Goal: Task Accomplishment & Management: Manage account settings

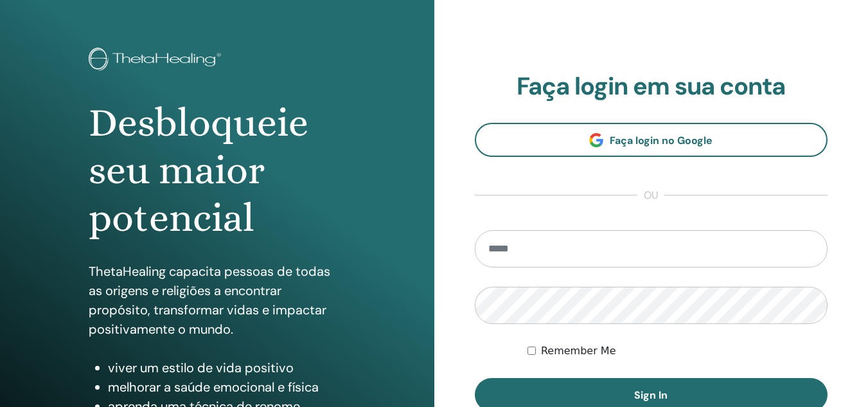
scroll to position [64, 0]
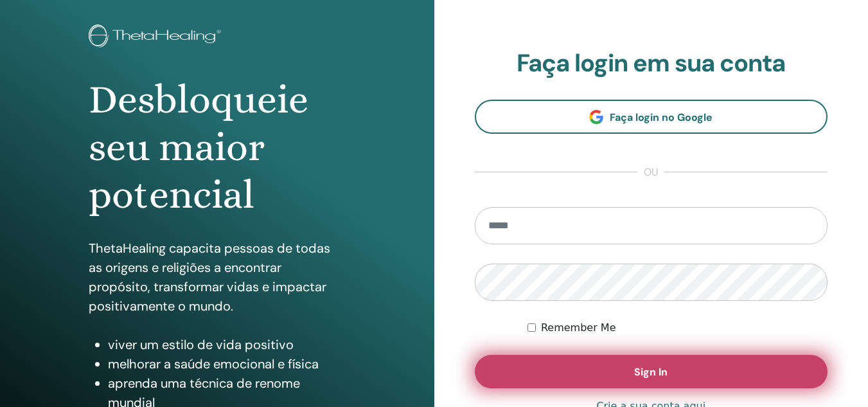
type input "**********"
click at [614, 368] on button "Sign In" at bounding box center [651, 371] width 353 height 33
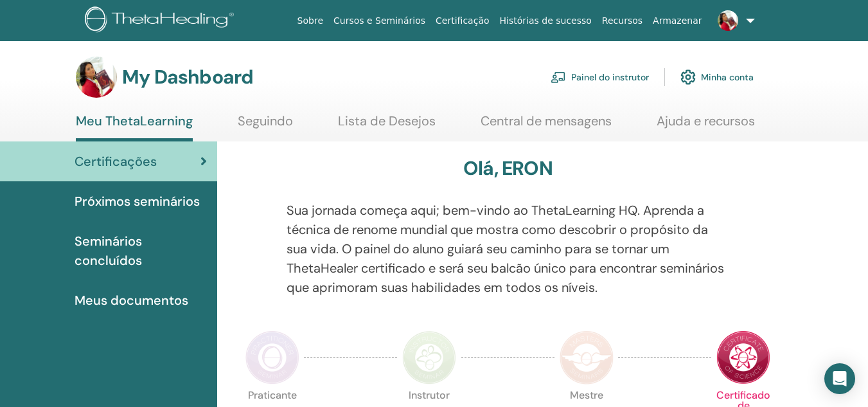
click at [726, 77] on link "Minha conta" at bounding box center [716, 77] width 73 height 28
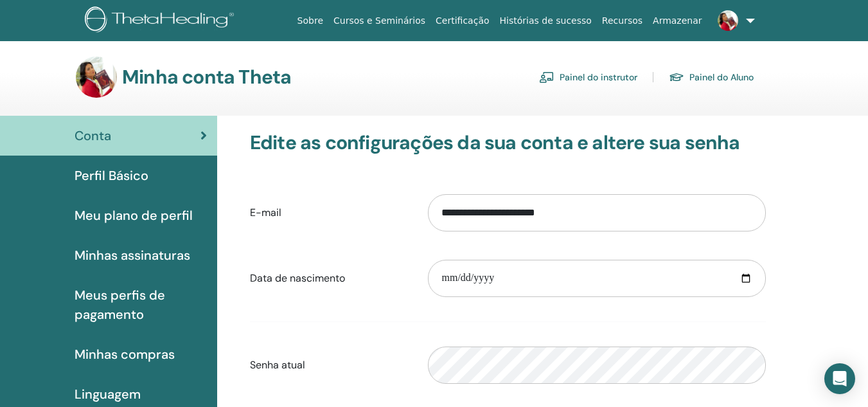
click at [599, 75] on link "Painel do instrutor" at bounding box center [588, 77] width 98 height 21
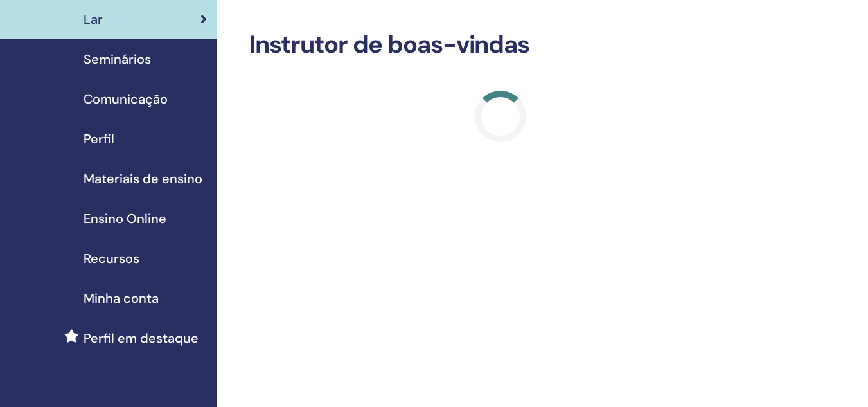
scroll to position [64, 0]
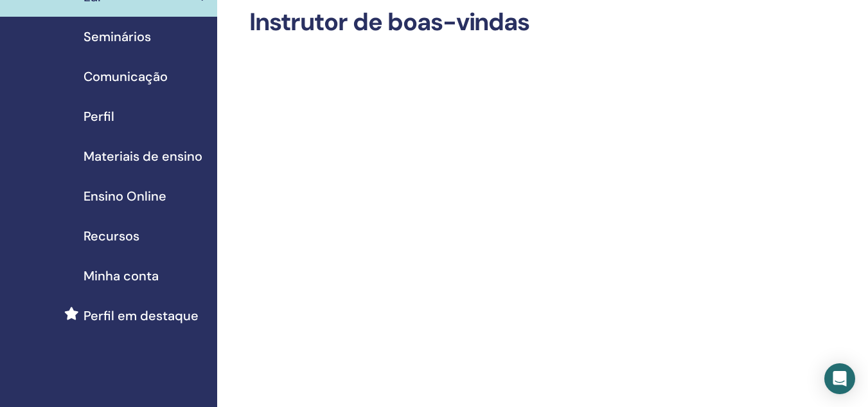
click at [159, 155] on span "Materiais de ensino" at bounding box center [143, 156] width 119 height 19
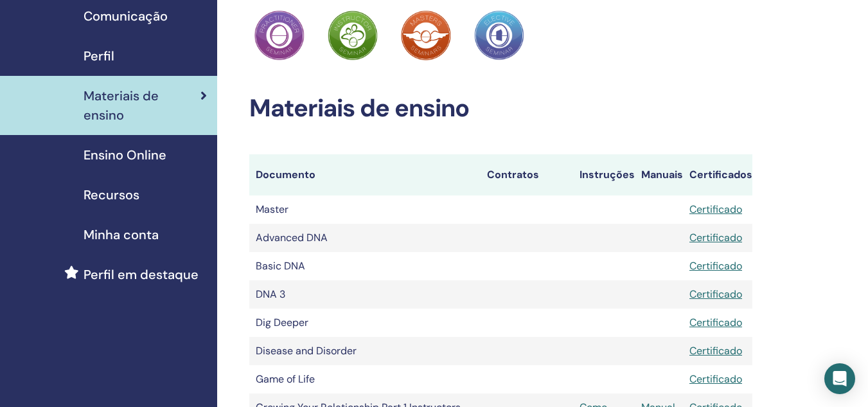
scroll to position [64, 0]
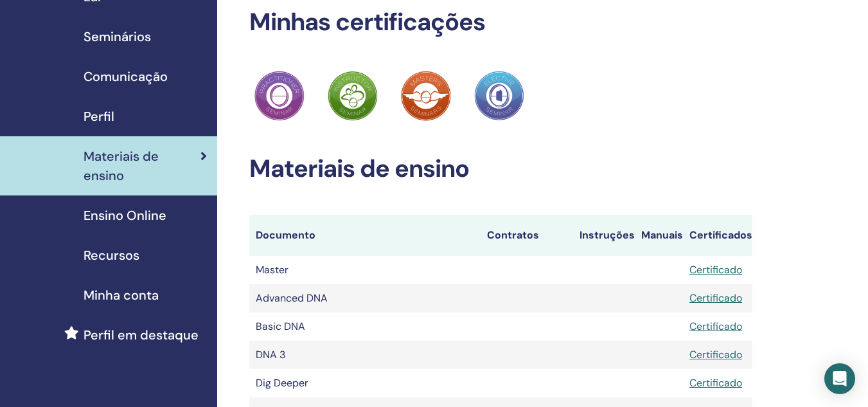
click at [107, 107] on span "Perfil" at bounding box center [99, 116] width 31 height 19
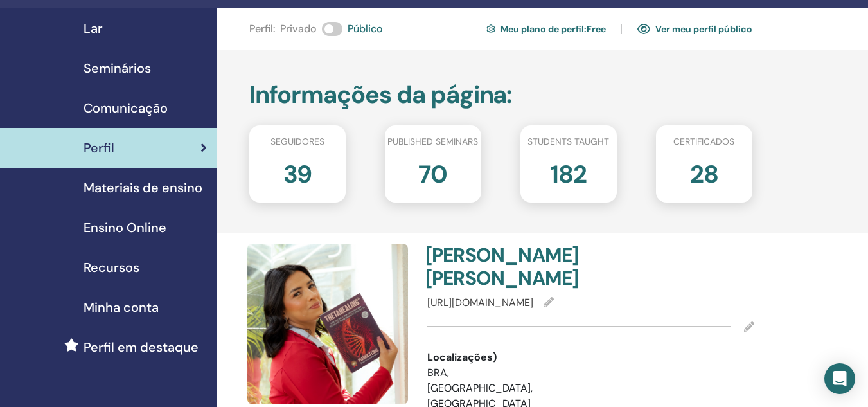
scroll to position [64, 0]
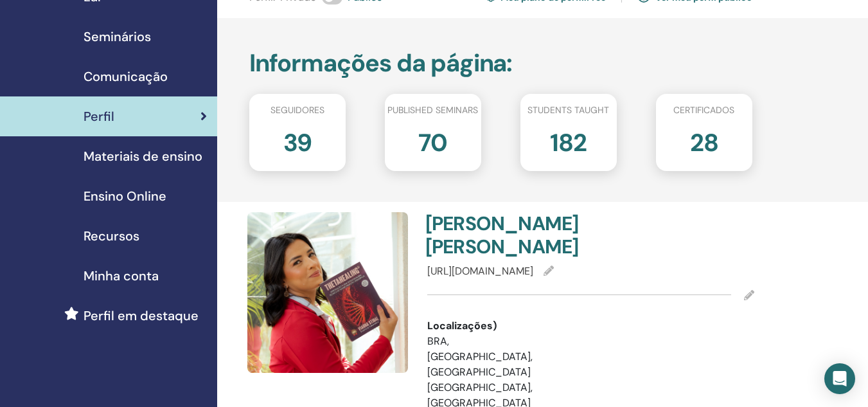
click at [127, 276] on span "Minha conta" at bounding box center [121, 275] width 75 height 19
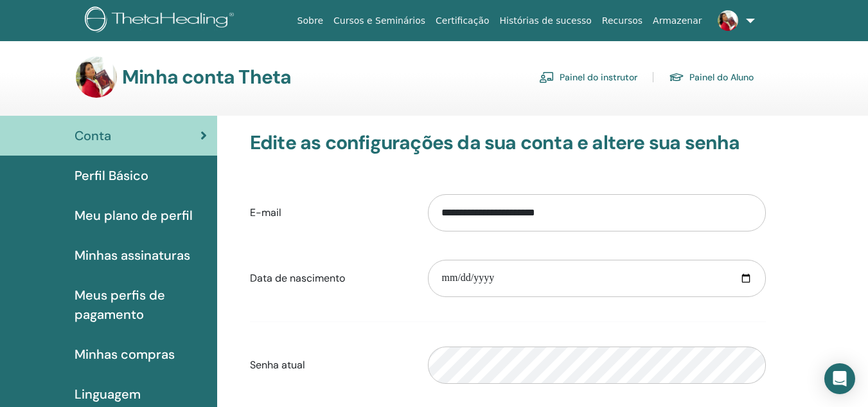
click at [609, 80] on link "Painel do instrutor" at bounding box center [588, 77] width 98 height 21
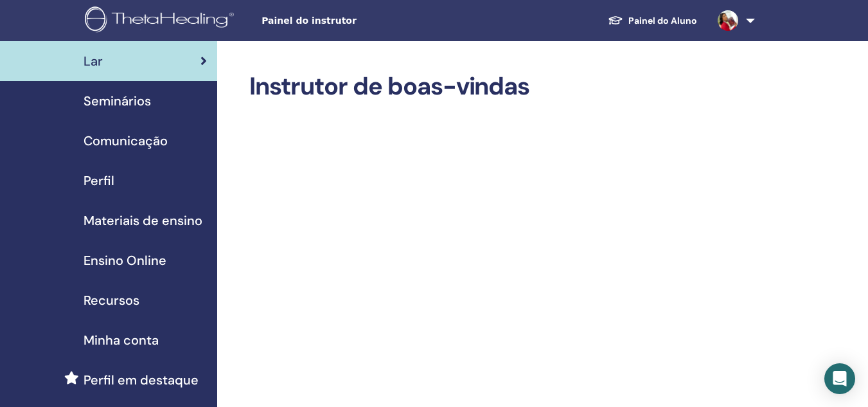
click at [172, 377] on span "Perfil em destaque" at bounding box center [141, 379] width 115 height 19
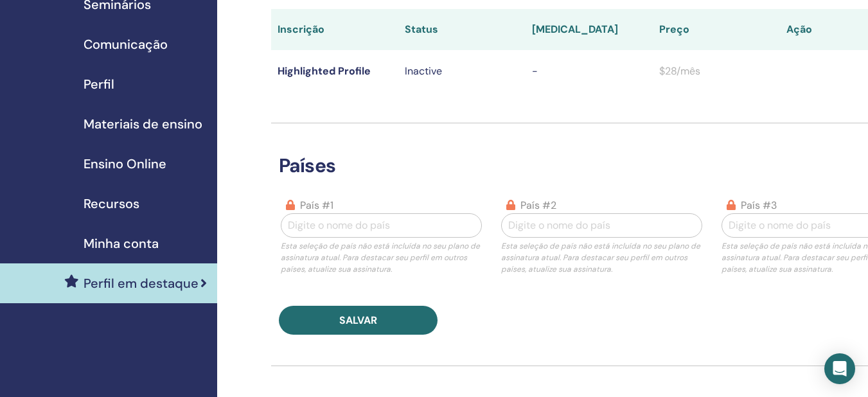
scroll to position [129, 0]
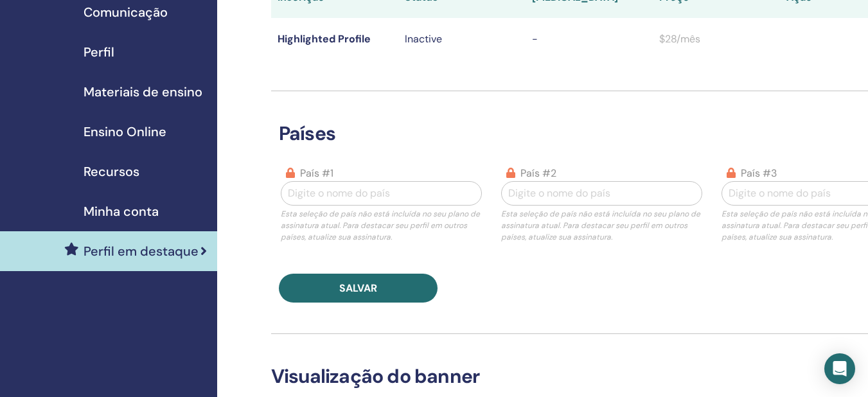
click at [132, 215] on span "Minha conta" at bounding box center [121, 211] width 75 height 19
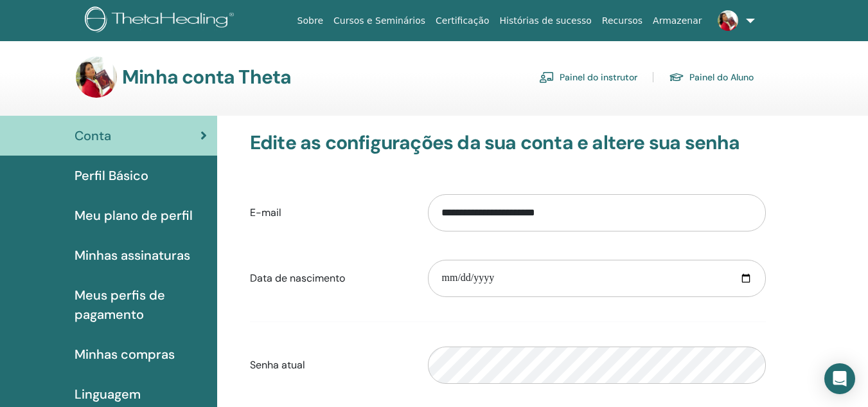
click at [173, 252] on span "Minhas assinaturas" at bounding box center [133, 254] width 116 height 19
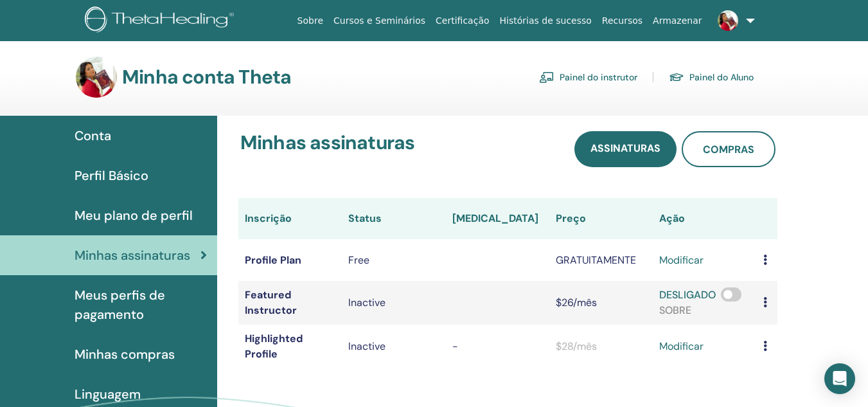
scroll to position [64, 0]
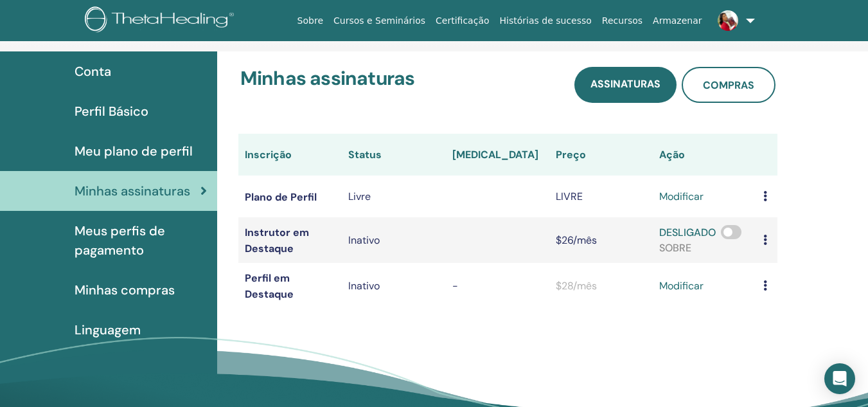
click at [736, 236] on span at bounding box center [731, 232] width 21 height 14
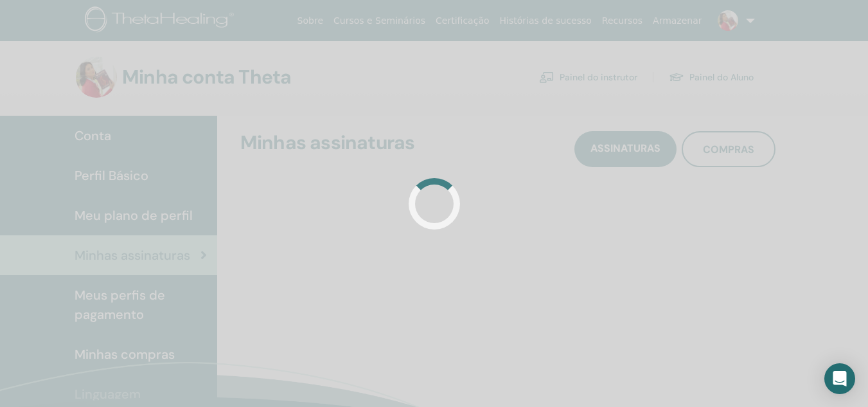
scroll to position [64, 0]
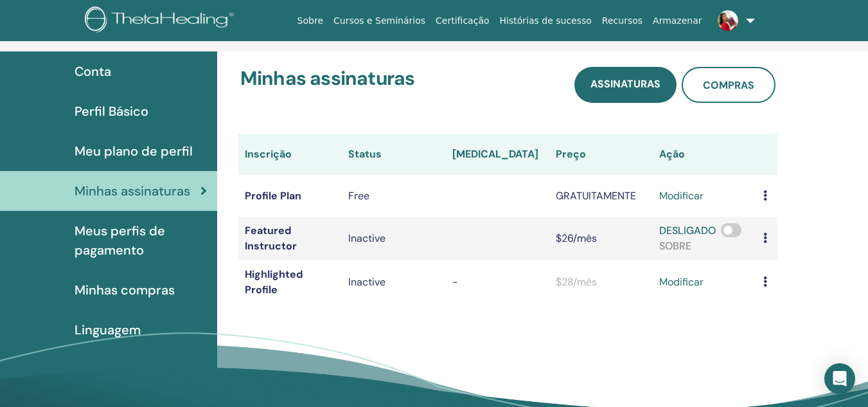
click at [685, 197] on link "modificar" at bounding box center [681, 195] width 44 height 15
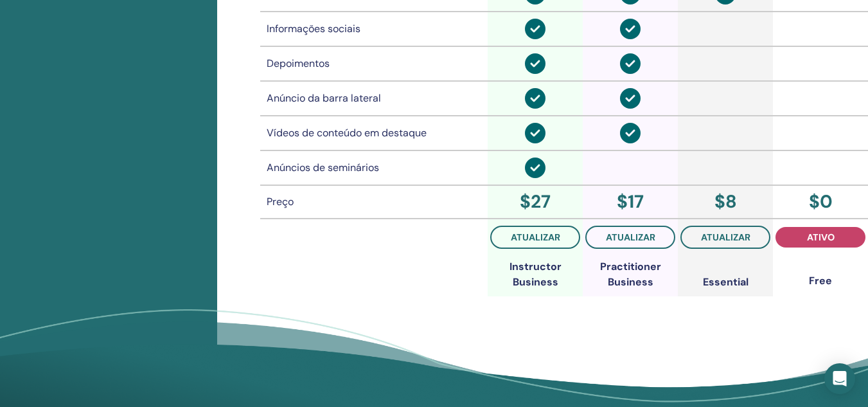
scroll to position [1056, 0]
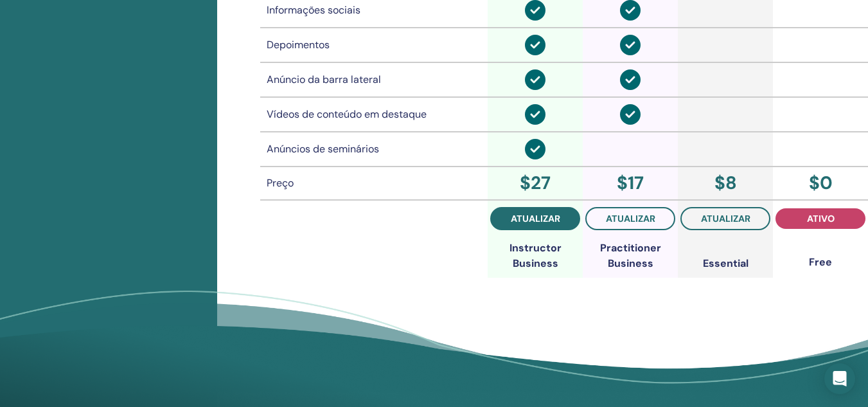
click at [538, 217] on span "atualizar" at bounding box center [535, 218] width 49 height 10
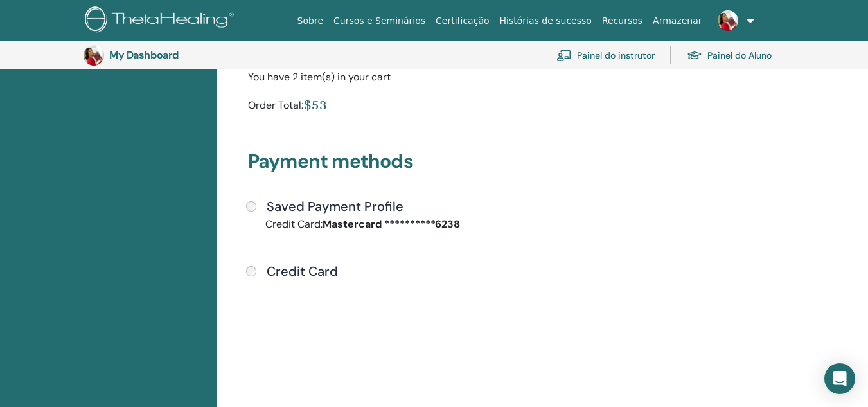
scroll to position [221, 0]
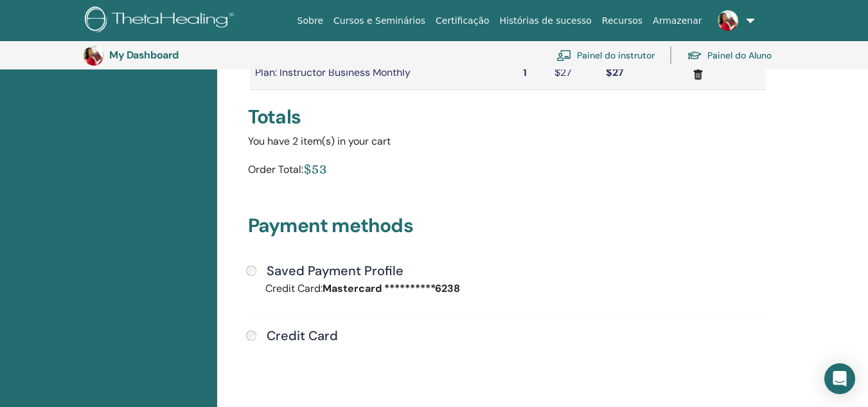
click at [761, 142] on div "You have 2 item(s) in your cart" at bounding box center [508, 141] width 520 height 15
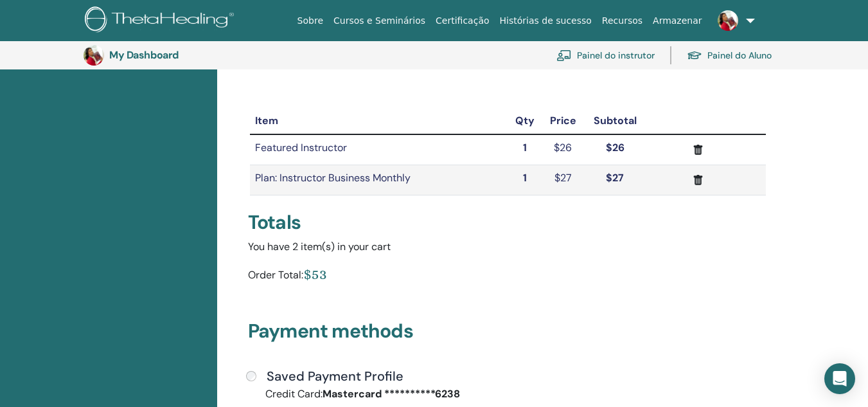
scroll to position [93, 0]
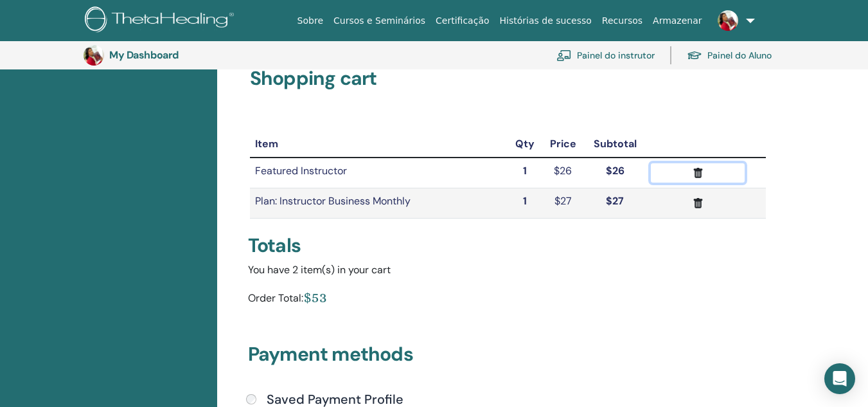
click at [698, 170] on icon "submit" at bounding box center [697, 173] width 9 height 10
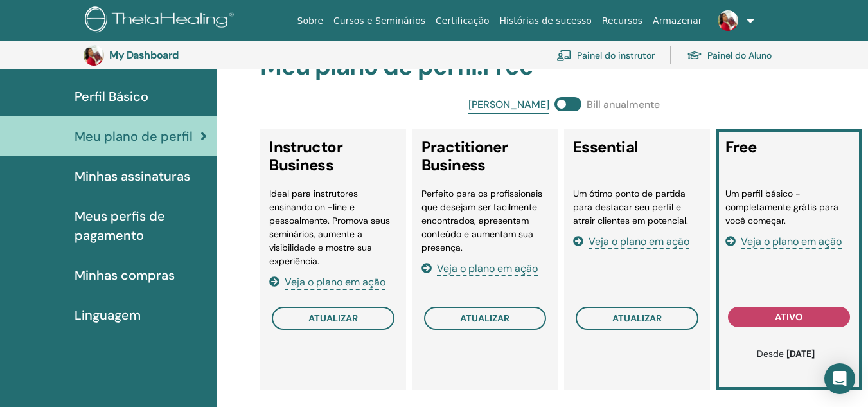
scroll to position [59, 0]
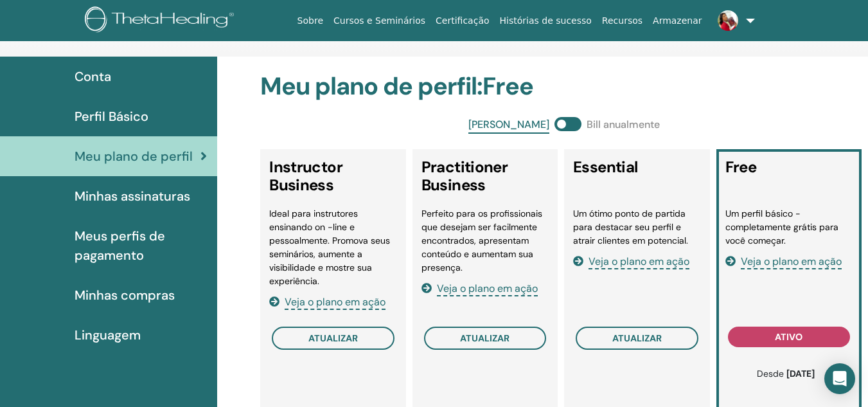
click at [353, 304] on span "Veja o plano em ação" at bounding box center [335, 302] width 101 height 15
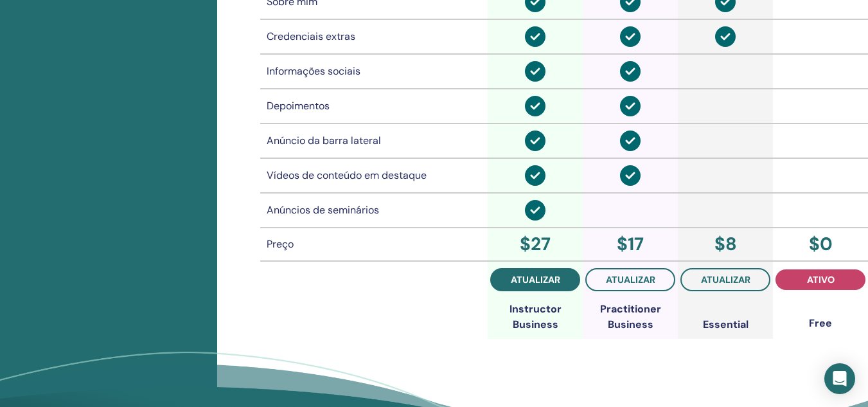
scroll to position [1051, 0]
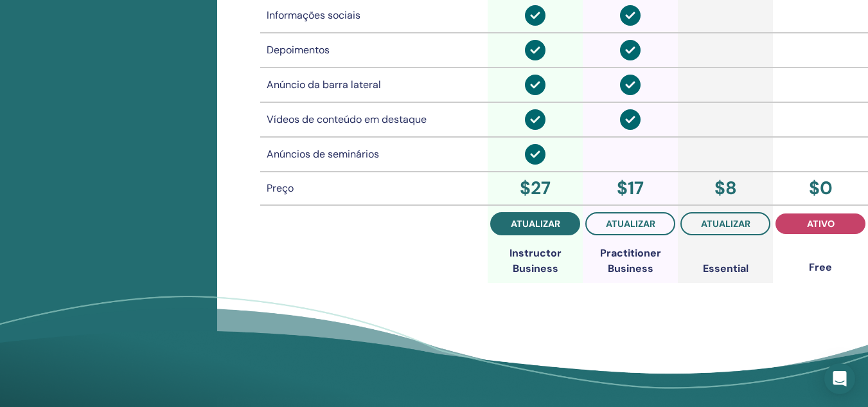
click at [531, 222] on span "atualizar" at bounding box center [535, 223] width 49 height 10
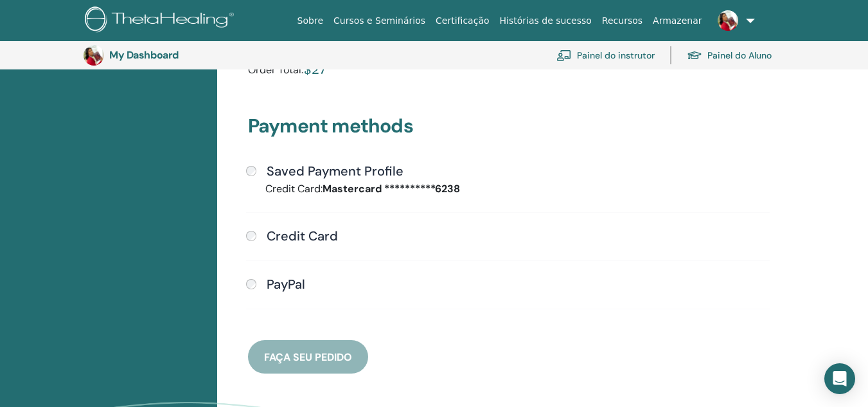
scroll to position [285, 0]
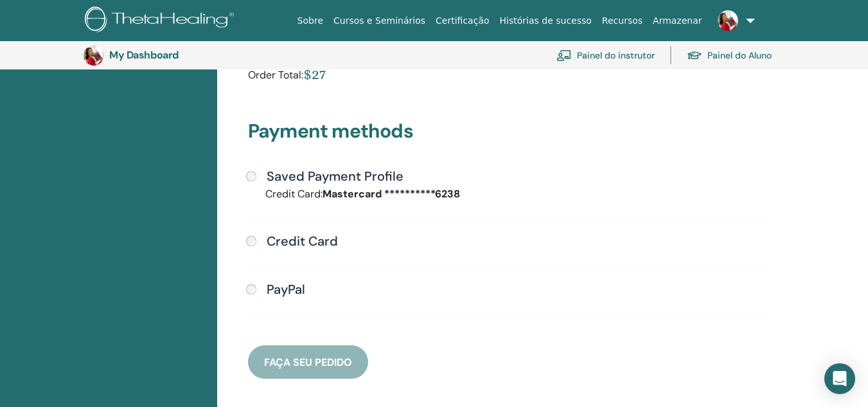
click at [323, 236] on h4 "Credit Card" at bounding box center [302, 240] width 71 height 15
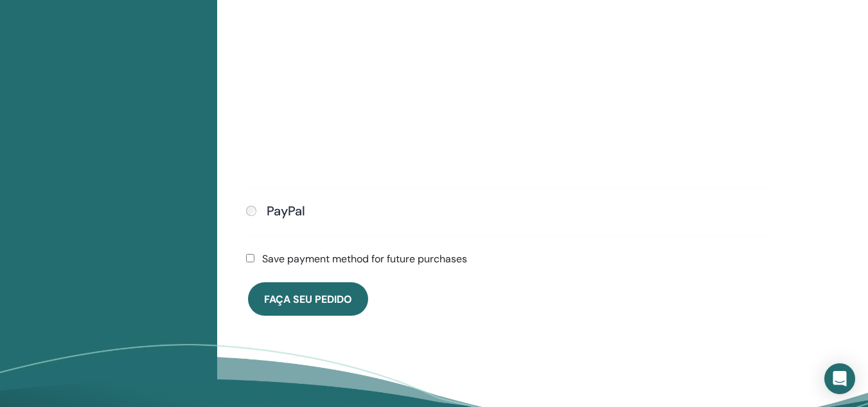
scroll to position [627, 0]
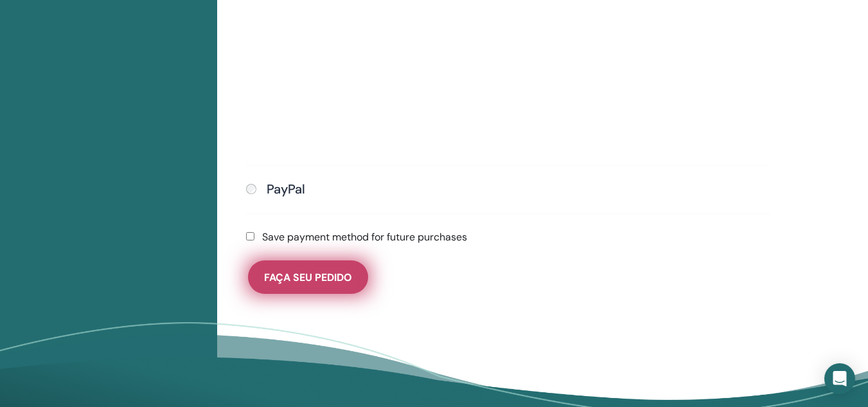
click at [288, 271] on span "Faça seu pedido" at bounding box center [308, 277] width 88 height 13
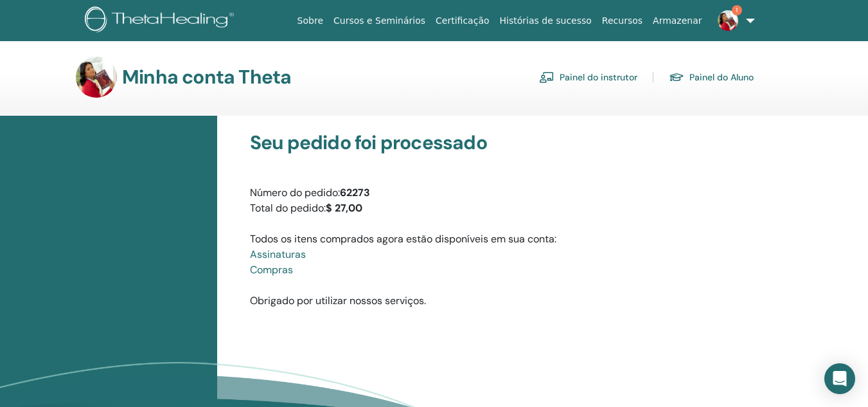
click at [580, 78] on font "Painel do instrutor" at bounding box center [599, 78] width 78 height 12
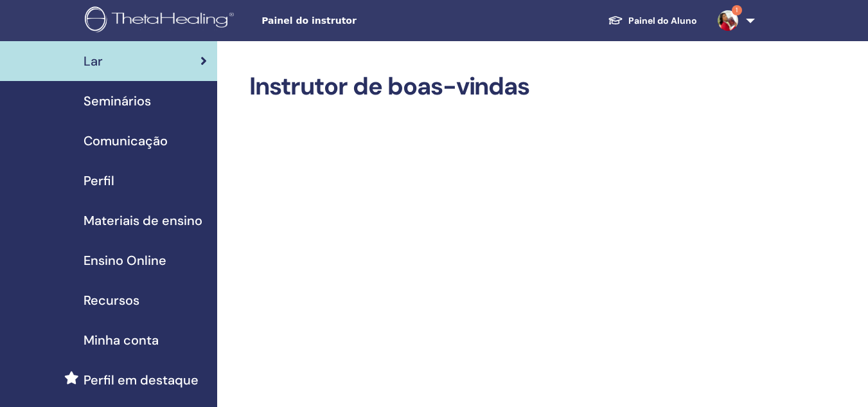
click at [111, 177] on span "Perfil" at bounding box center [99, 180] width 31 height 19
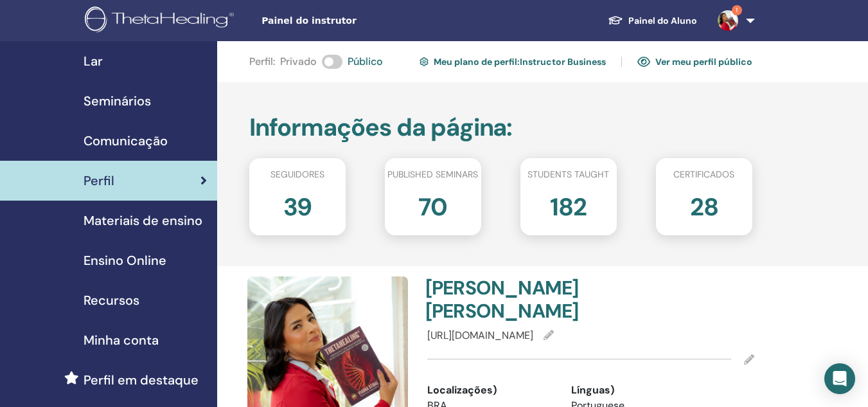
click at [679, 58] on link "Ver meu perfil público" at bounding box center [694, 61] width 115 height 21
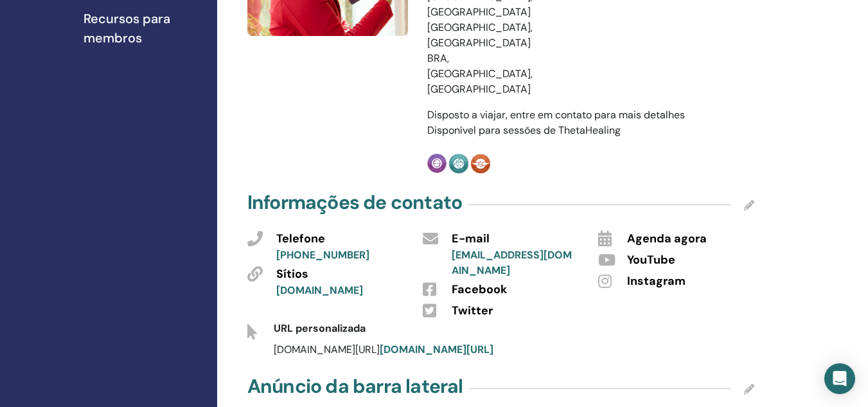
scroll to position [450, 0]
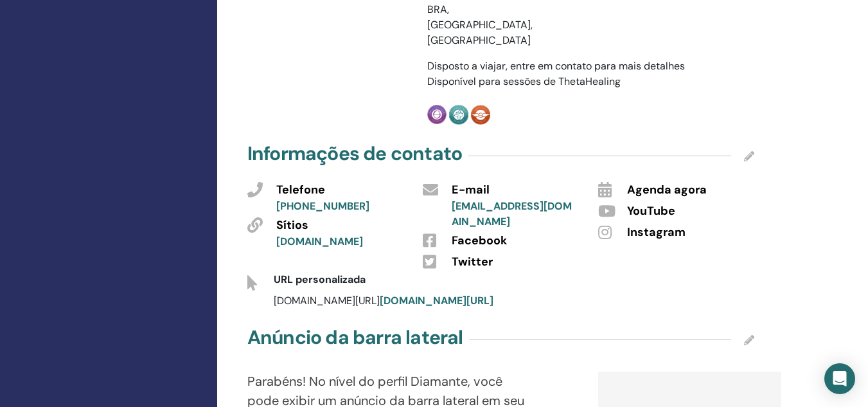
click at [639, 224] on font "Instagram" at bounding box center [656, 231] width 58 height 15
click at [747, 151] on icon at bounding box center [749, 156] width 10 height 10
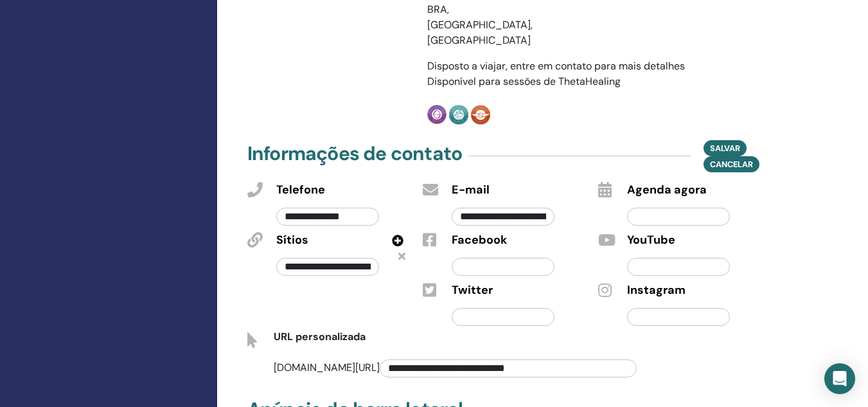
click at [671, 308] on input "text" at bounding box center [678, 317] width 103 height 18
paste input "**********"
type input "**********"
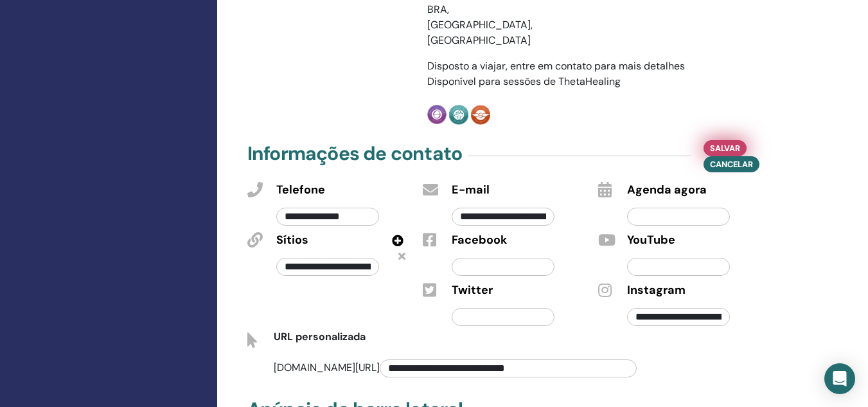
click at [734, 143] on font "Salvar" at bounding box center [725, 148] width 30 height 11
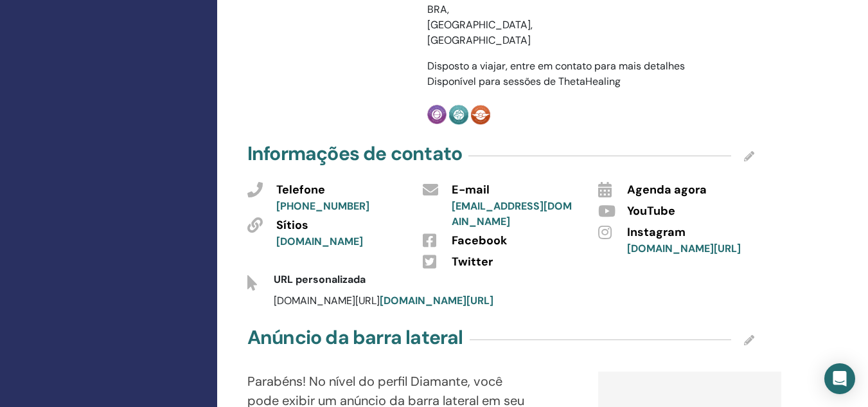
click at [751, 151] on icon at bounding box center [749, 156] width 10 height 10
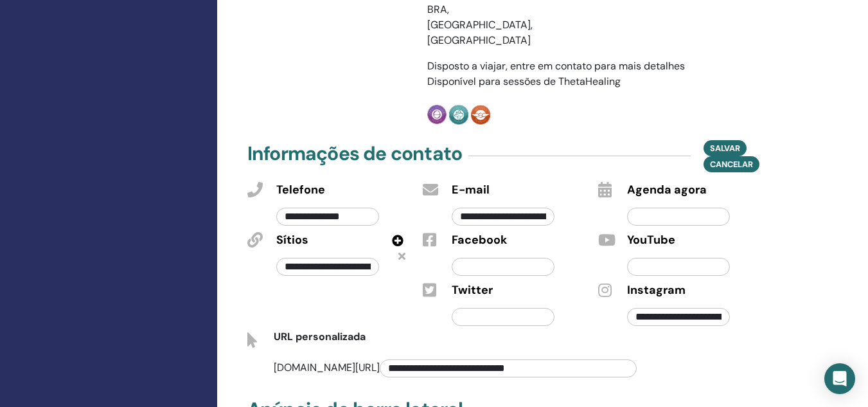
click at [672, 258] on input "text" at bounding box center [678, 267] width 103 height 18
paste input "**********"
type input "**********"
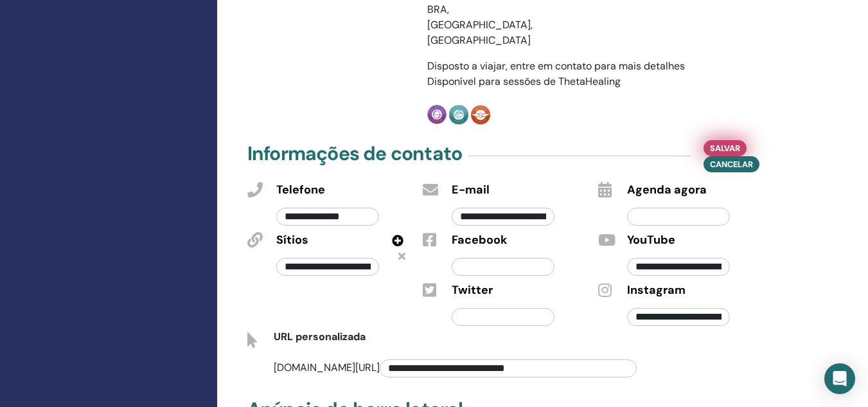
click at [715, 143] on font "Salvar" at bounding box center [725, 148] width 30 height 11
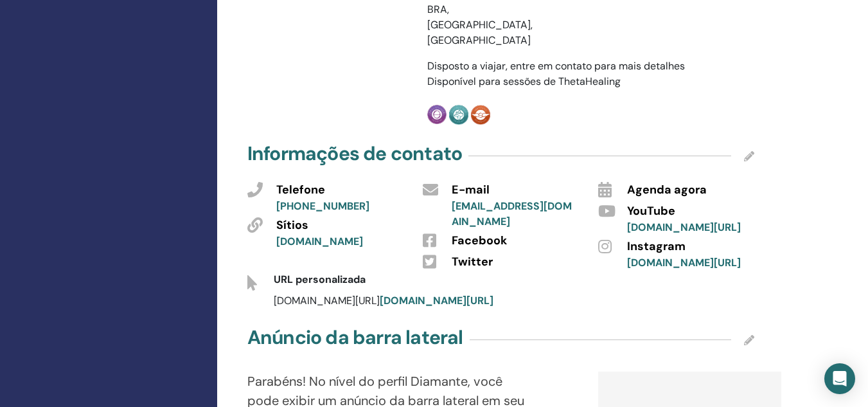
click at [753, 151] on icon at bounding box center [749, 156] width 10 height 10
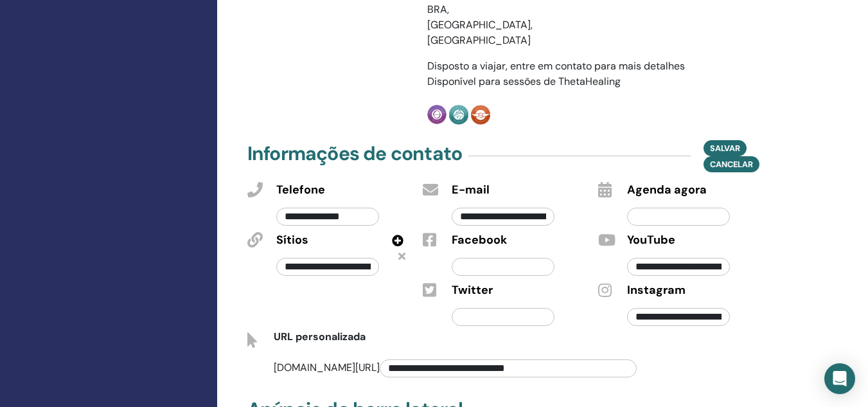
click at [509, 258] on input "text" at bounding box center [503, 267] width 103 height 18
paste input "**********"
type input "**********"
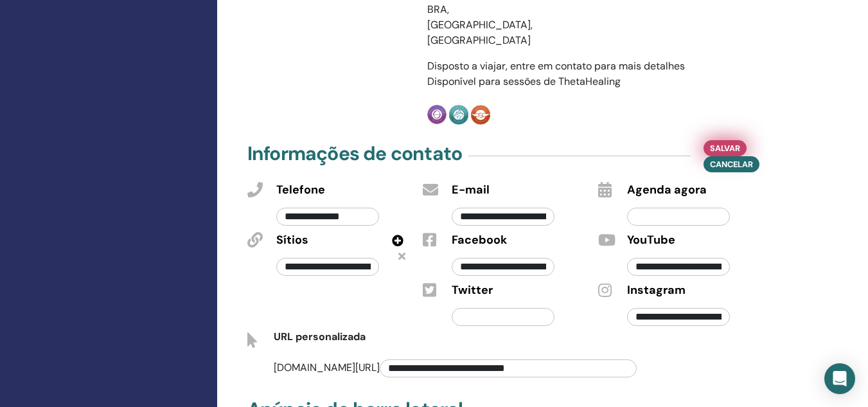
click at [729, 143] on font "Salvar" at bounding box center [725, 148] width 30 height 11
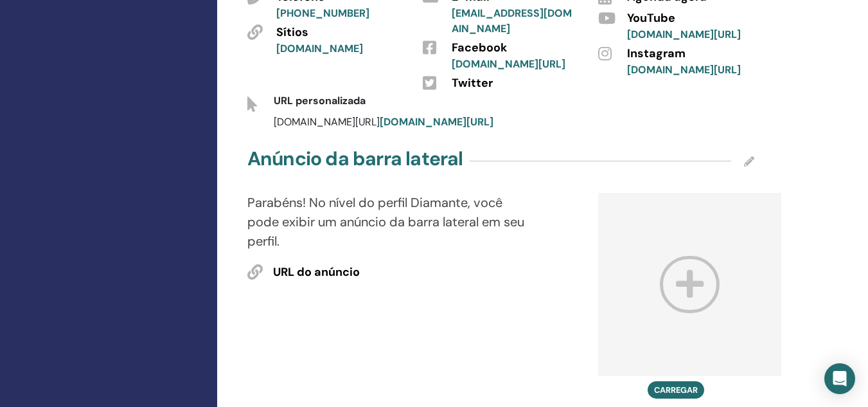
scroll to position [707, 0]
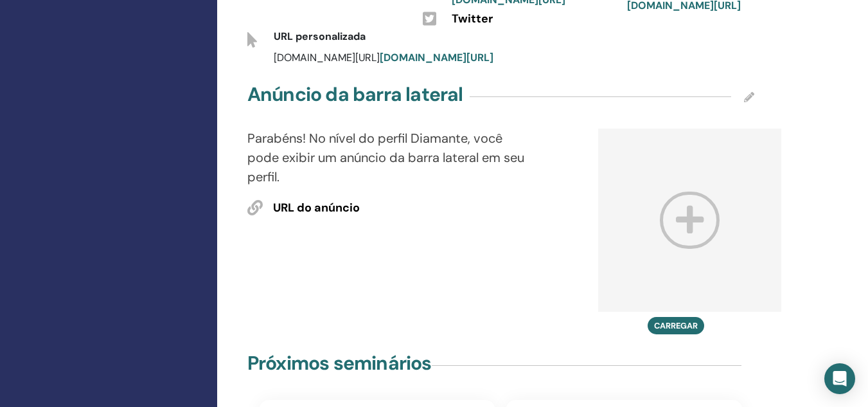
click at [690, 191] on icon at bounding box center [690, 219] width 60 height 57
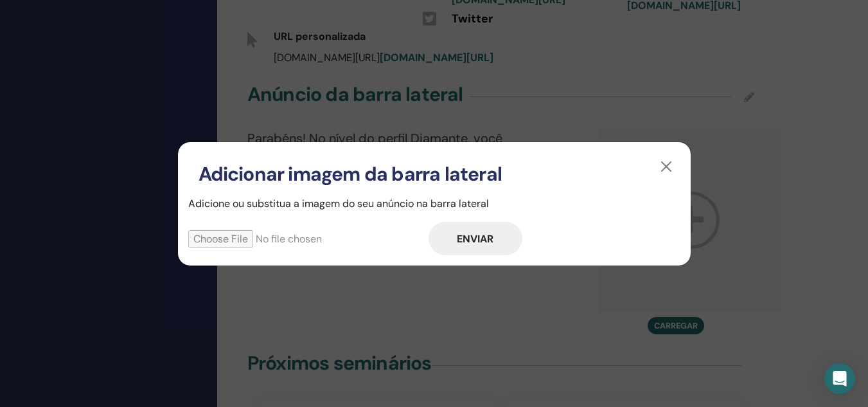
click at [254, 237] on input "file" at bounding box center [308, 238] width 240 height 17
type input "**********"
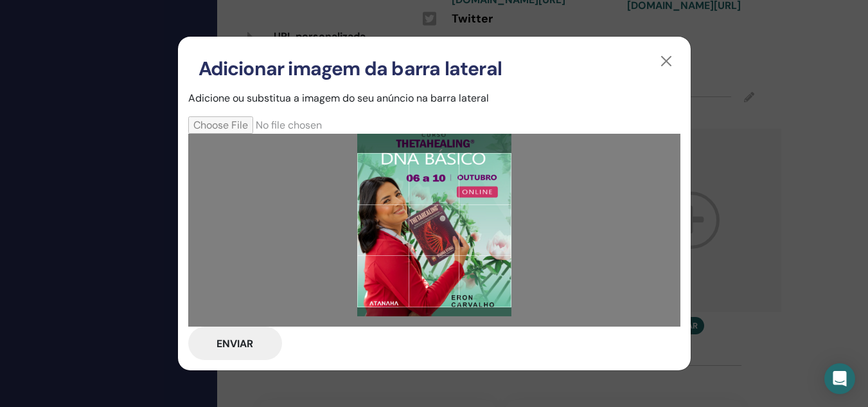
drag, startPoint x: 396, startPoint y: 270, endPoint x: 399, endPoint y: 260, distance: 10.8
click at [399, 260] on div at bounding box center [434, 230] width 154 height 154
click at [666, 61] on button "button" at bounding box center [666, 61] width 21 height 21
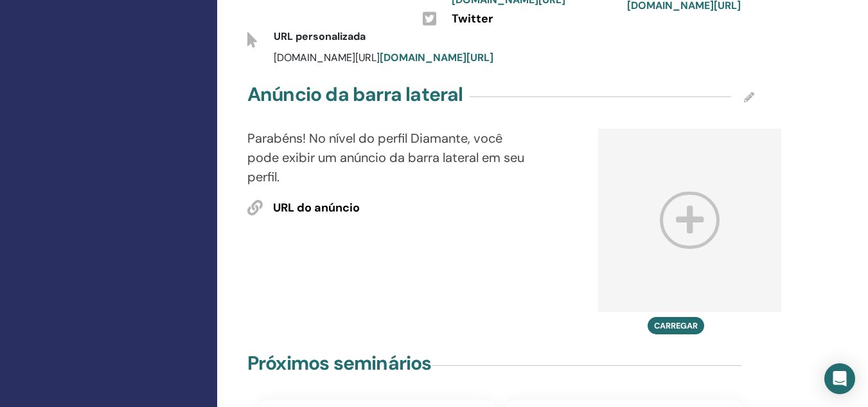
click at [749, 92] on icon at bounding box center [749, 97] width 10 height 10
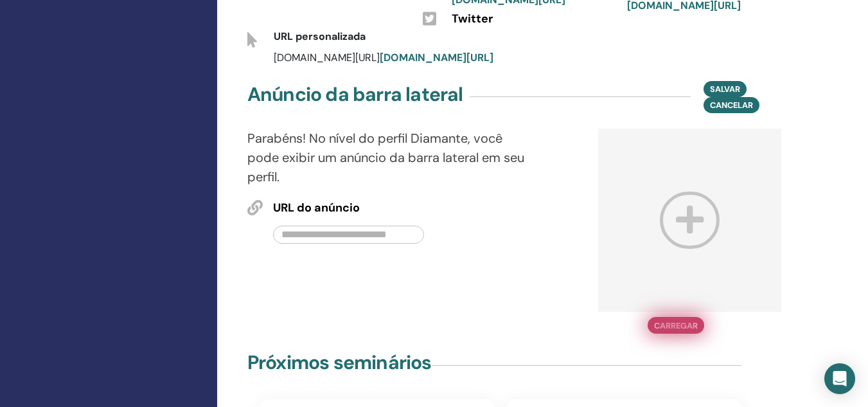
click at [665, 317] on button "Carregar" at bounding box center [676, 325] width 57 height 17
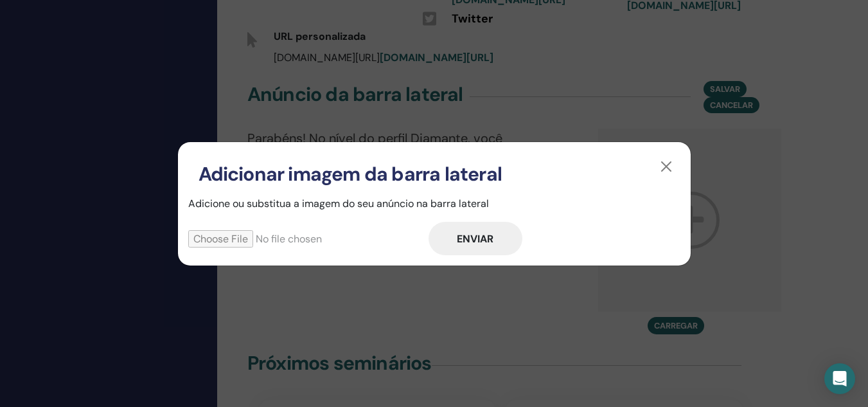
click at [249, 235] on input "file" at bounding box center [308, 238] width 240 height 17
type input "**********"
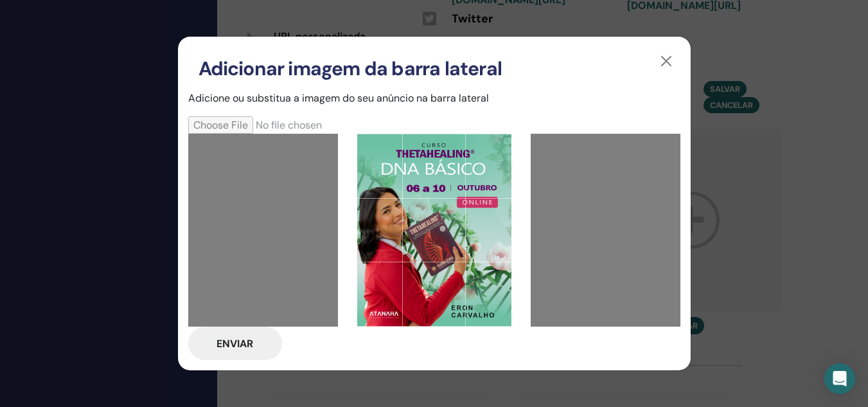
click at [238, 344] on font "Enviar" at bounding box center [235, 343] width 37 height 13
click at [238, 343] on font "Enviar" at bounding box center [235, 343] width 37 height 13
click at [254, 341] on button "Enviar" at bounding box center [235, 342] width 94 height 33
click at [244, 341] on font "Enviar" at bounding box center [235, 343] width 37 height 13
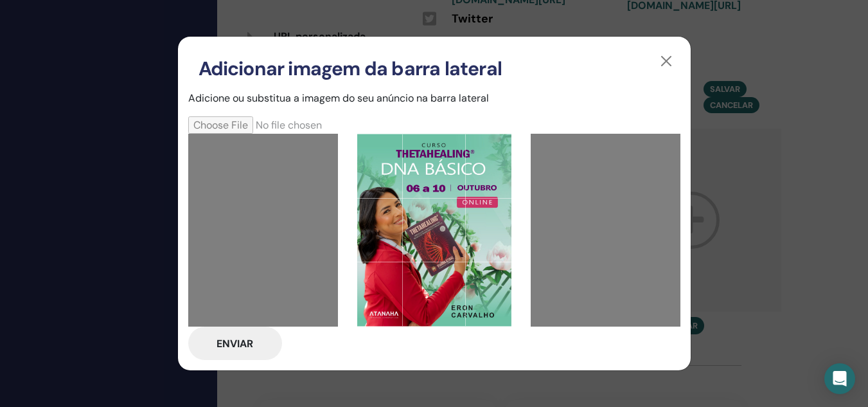
click at [244, 341] on font "Enviar" at bounding box center [235, 343] width 37 height 13
click at [244, 337] on font "Enviar" at bounding box center [235, 343] width 37 height 13
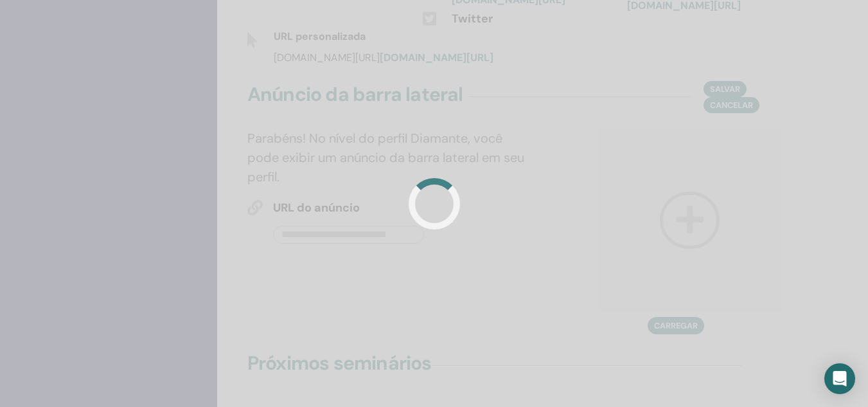
click at [239, 342] on div at bounding box center [434, 203] width 868 height 407
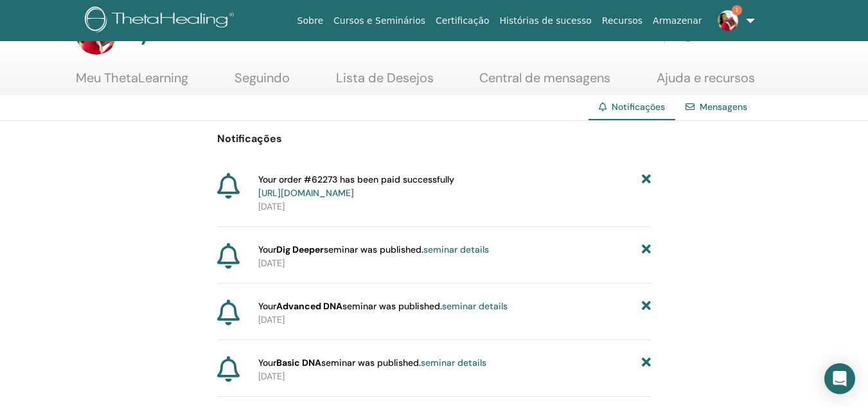
scroll to position [64, 0]
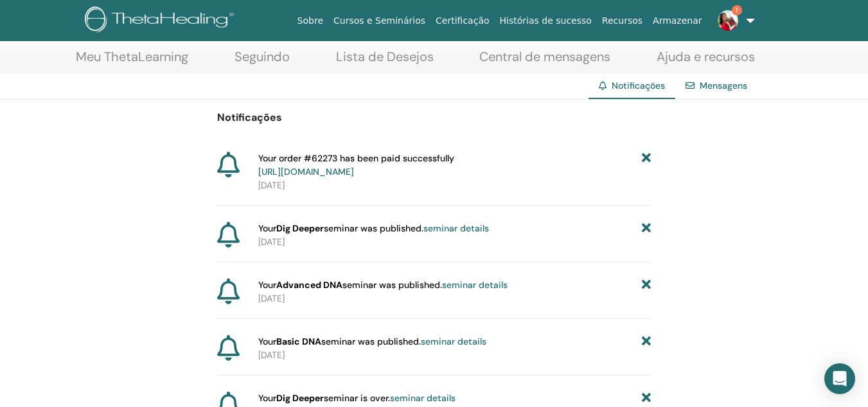
click at [447, 340] on link "seminar details" at bounding box center [454, 341] width 66 height 12
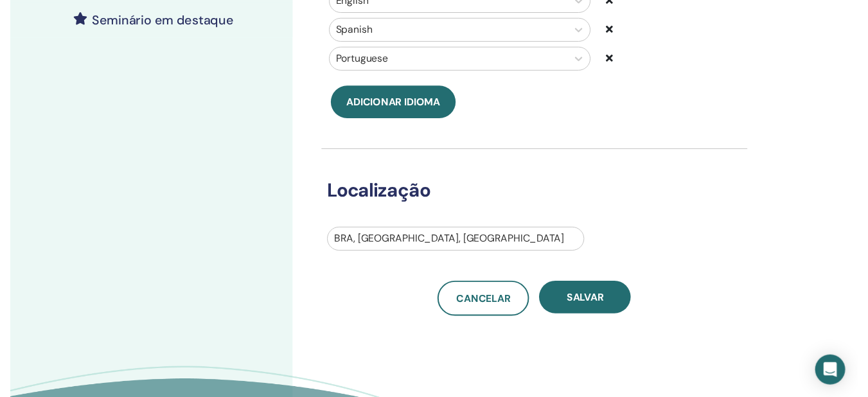
scroll to position [193, 0]
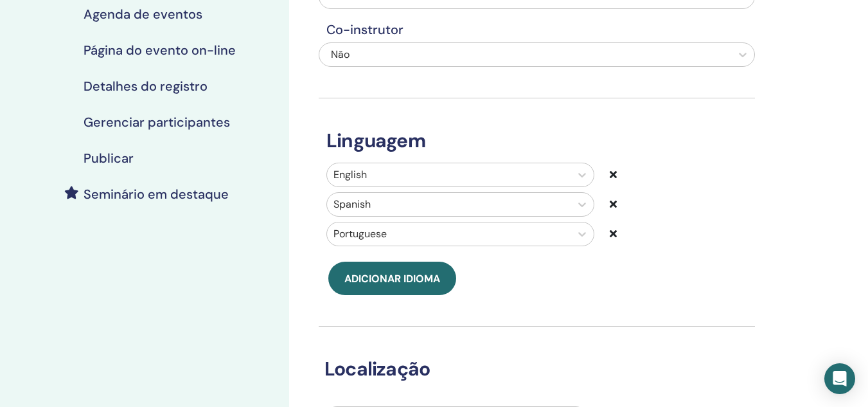
click at [197, 196] on h4 "Seminário em destaque" at bounding box center [156, 193] width 145 height 15
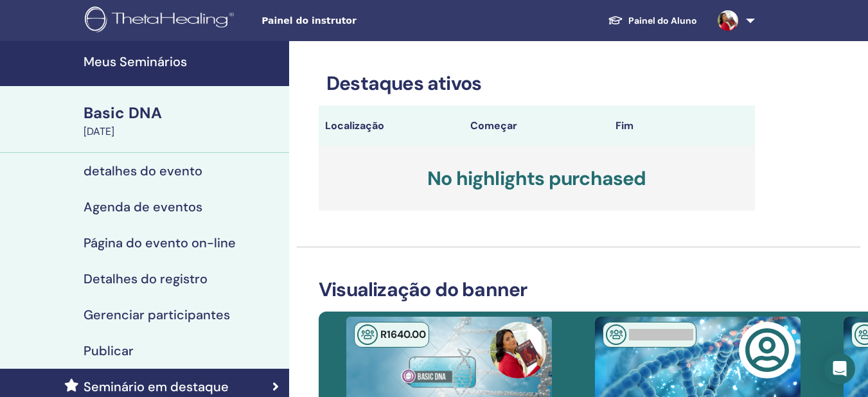
click at [148, 175] on h4 "detalhes do evento" at bounding box center [143, 170] width 119 height 15
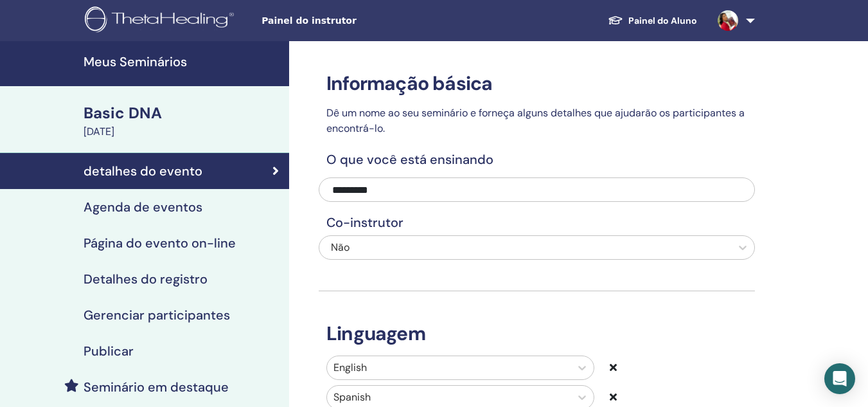
click at [141, 348] on div "Publicar" at bounding box center [144, 350] width 269 height 15
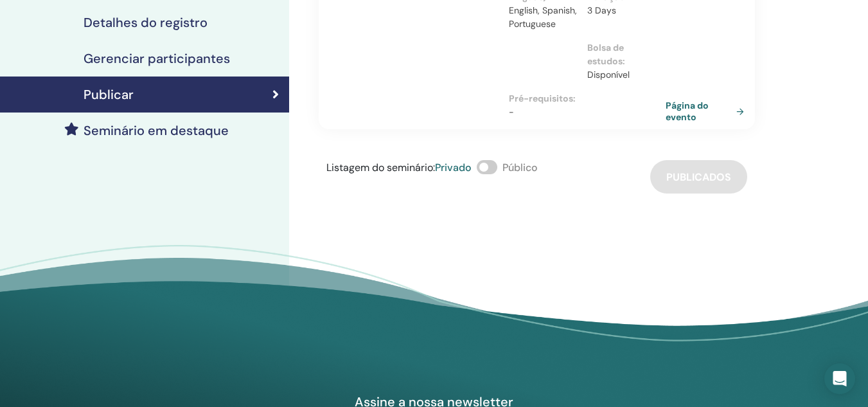
scroll to position [257, 0]
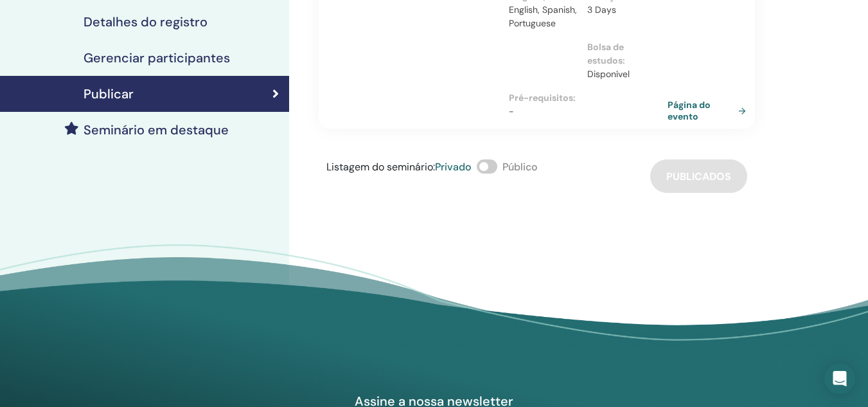
click at [686, 100] on link "Página do evento" at bounding box center [710, 110] width 84 height 23
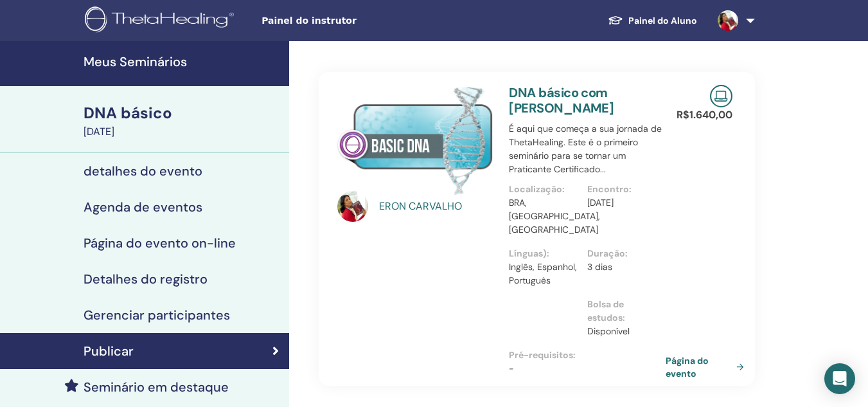
click at [219, 314] on font "Gerenciar participantes" at bounding box center [157, 315] width 147 height 17
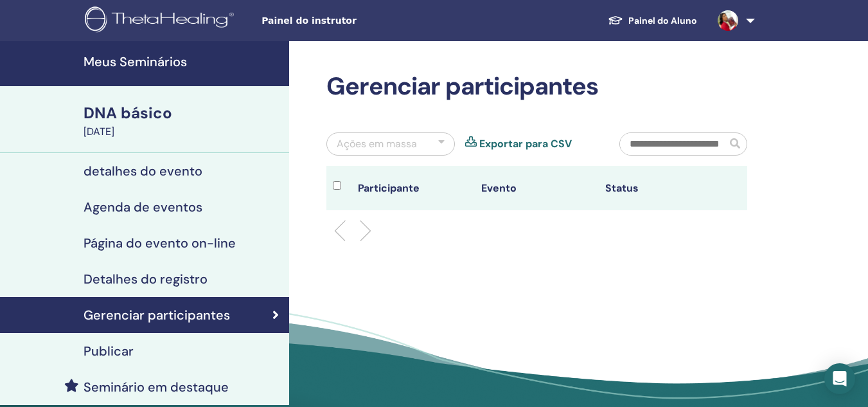
click at [157, 276] on font "Detalhes do registro" at bounding box center [146, 279] width 124 height 17
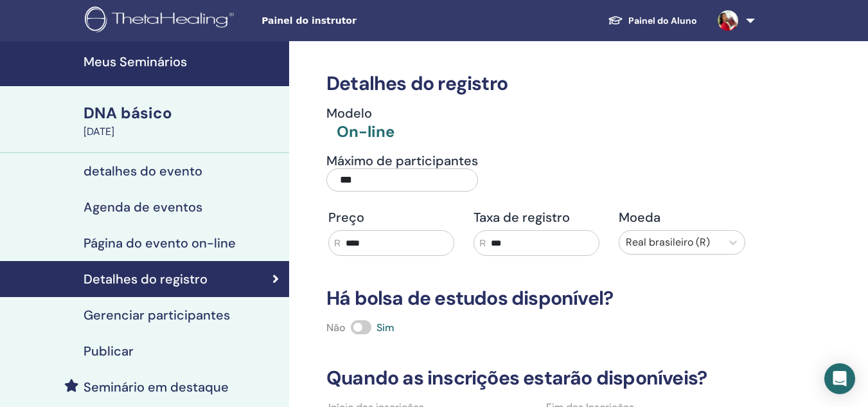
click at [149, 118] on font "DNA básico" at bounding box center [128, 113] width 89 height 20
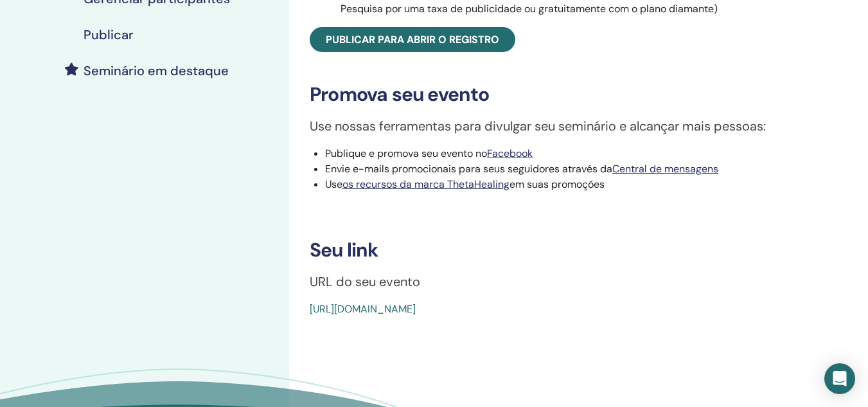
scroll to position [321, 0]
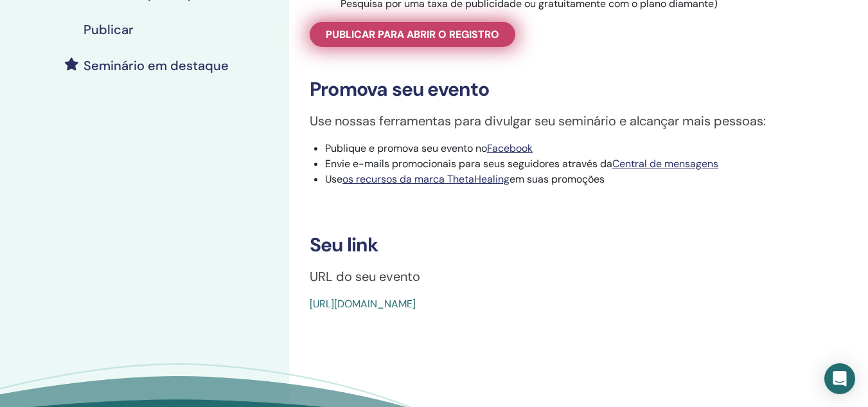
click at [455, 40] on font "Publicar para abrir o registro" at bounding box center [412, 34] width 173 height 13
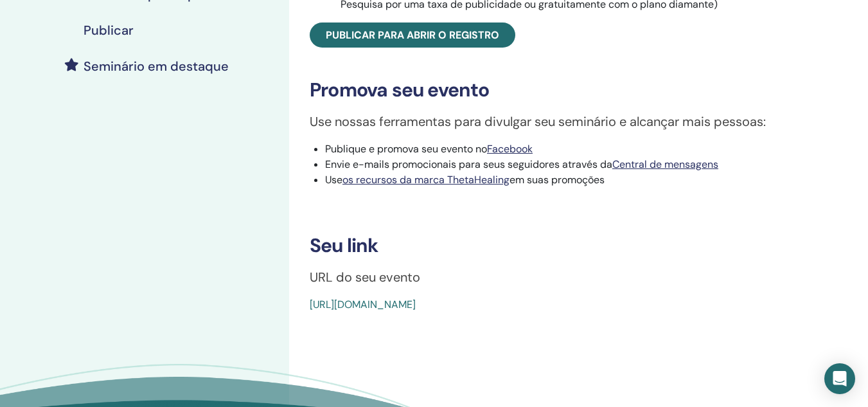
scroll to position [321, 0]
drag, startPoint x: 610, startPoint y: 316, endPoint x: 296, endPoint y: 324, distance: 315.0
click at [296, 324] on div "DNA básico Tipo de evento On-line Status do evento Ativo Publicado Registros 0/…" at bounding box center [578, 106] width 579 height 772
copy font "https://www.thetahealing.com/seminar-376327-details.html"
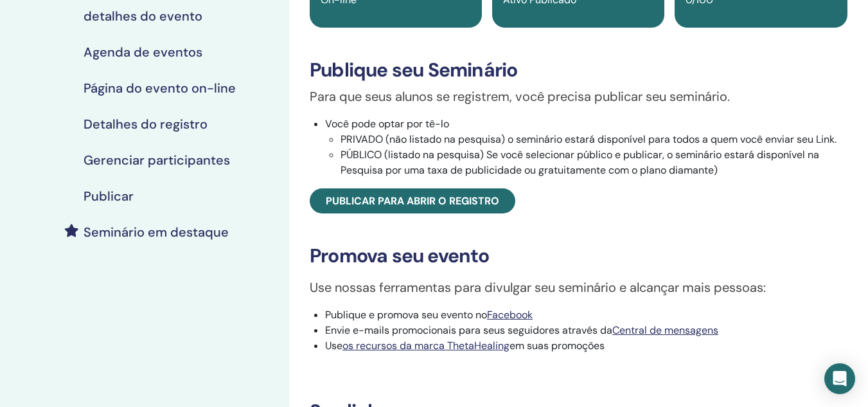
scroll to position [129, 0]
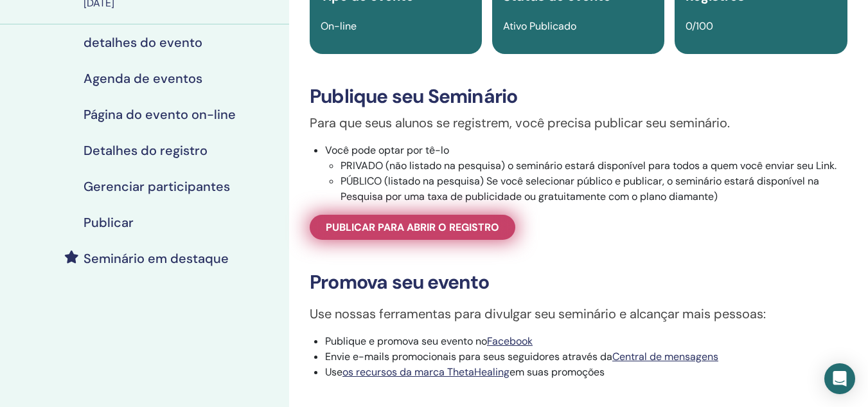
click at [465, 234] on span "Publicar para abrir o registro" at bounding box center [412, 226] width 173 height 13
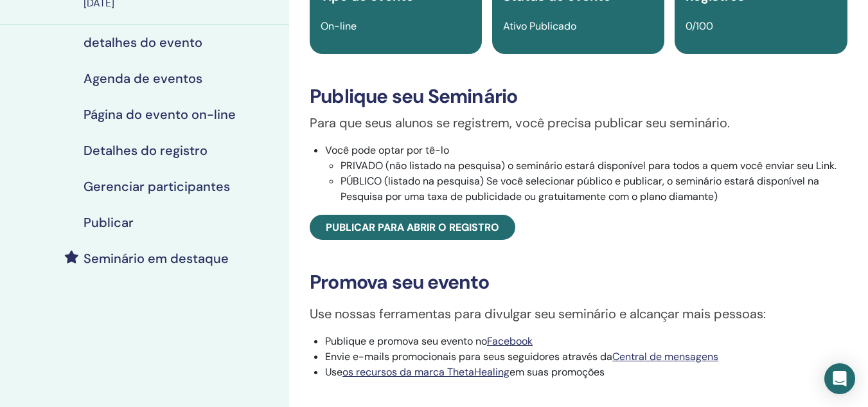
scroll to position [193, 0]
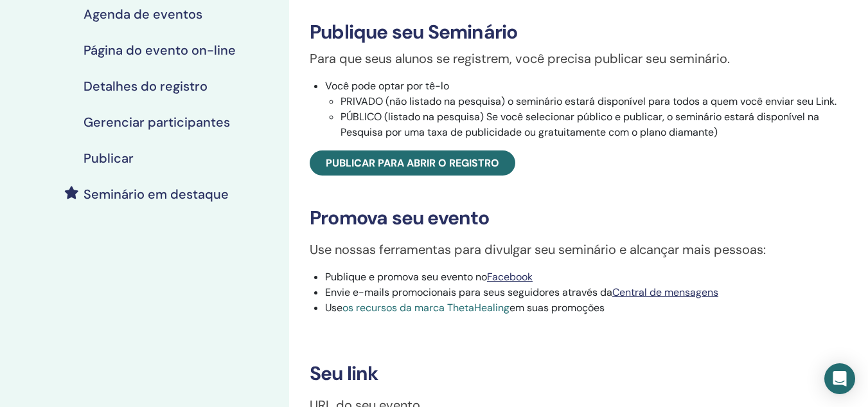
click at [452, 314] on font "os recursos da marca ThetaHealing" at bounding box center [425, 307] width 167 height 13
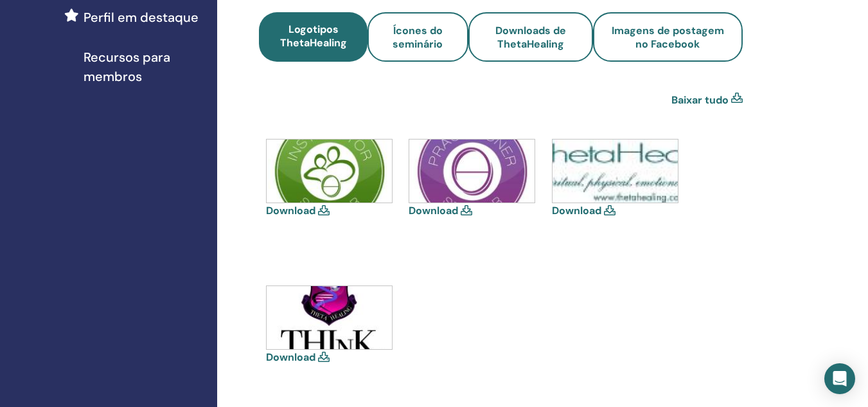
scroll to position [386, 0]
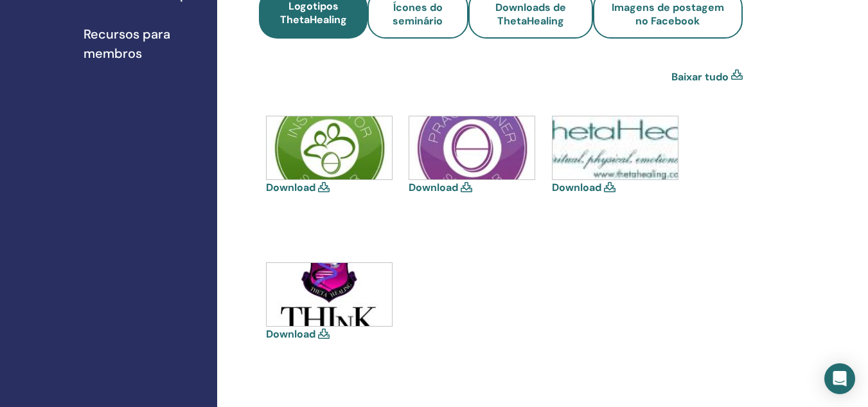
click at [324, 332] on icon at bounding box center [324, 333] width 12 height 10
click at [340, 296] on img at bounding box center [329, 294] width 125 height 63
click at [312, 333] on font "Download" at bounding box center [290, 333] width 49 height 13
click at [635, 141] on img at bounding box center [615, 147] width 125 height 63
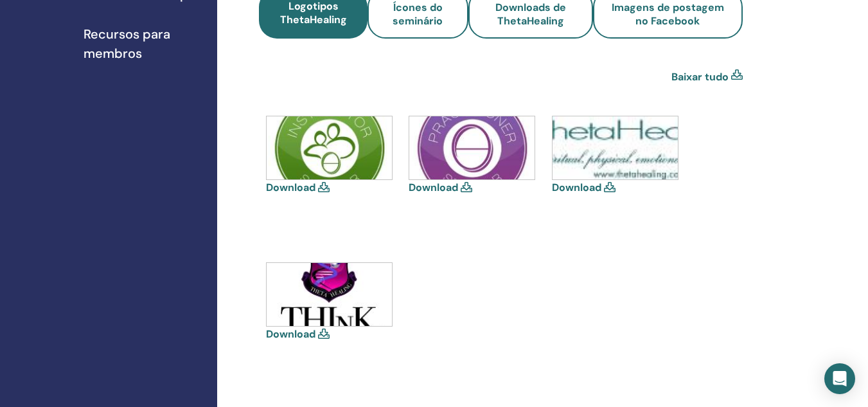
click at [590, 188] on font "Download" at bounding box center [576, 187] width 49 height 13
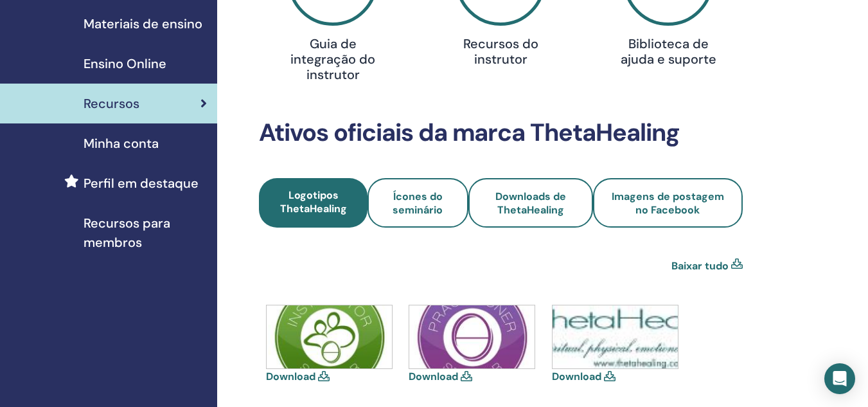
scroll to position [193, 0]
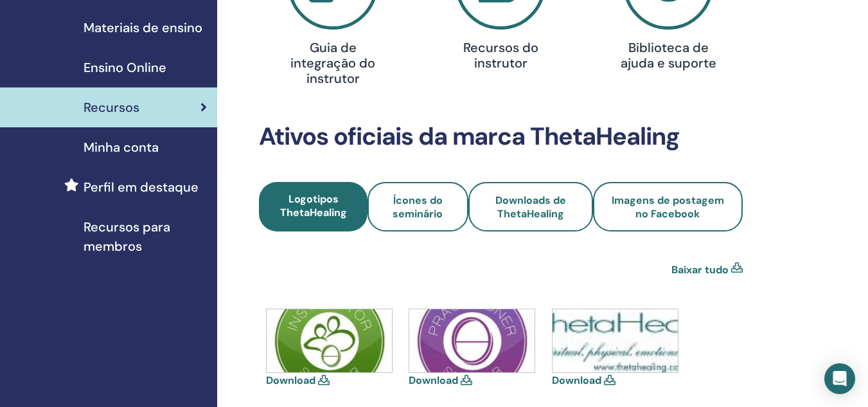
click at [468, 382] on icon at bounding box center [467, 380] width 12 height 10
click at [444, 380] on font "Download" at bounding box center [433, 379] width 49 height 13
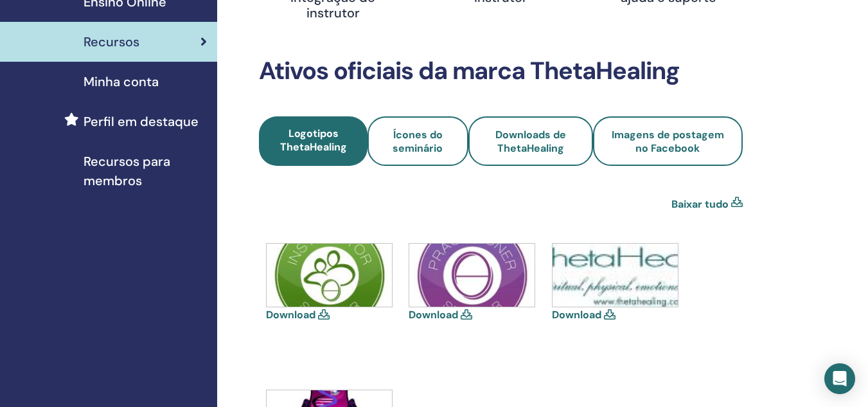
scroll to position [321, 0]
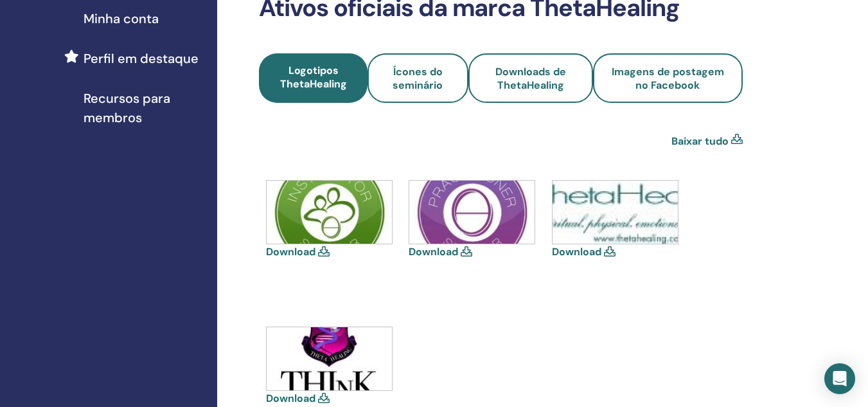
click at [324, 253] on icon at bounding box center [324, 251] width 12 height 10
click at [305, 253] on font "Download" at bounding box center [290, 251] width 49 height 13
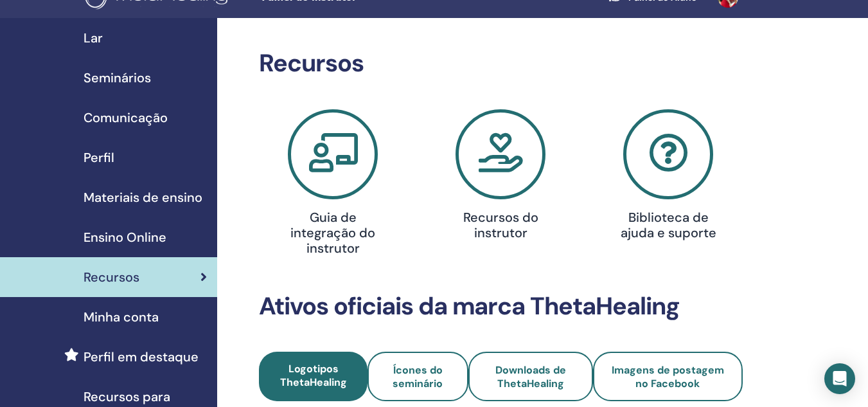
scroll to position [0, 0]
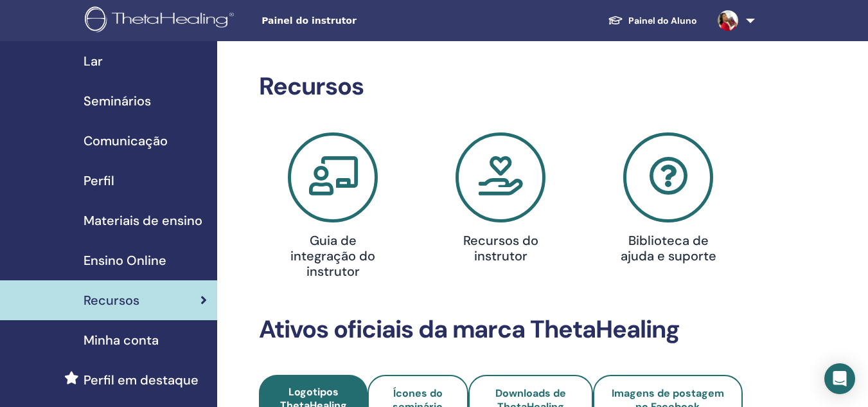
click at [353, 184] on icon at bounding box center [333, 177] width 90 height 90
click at [105, 260] on font "Ensino Online" at bounding box center [125, 260] width 83 height 17
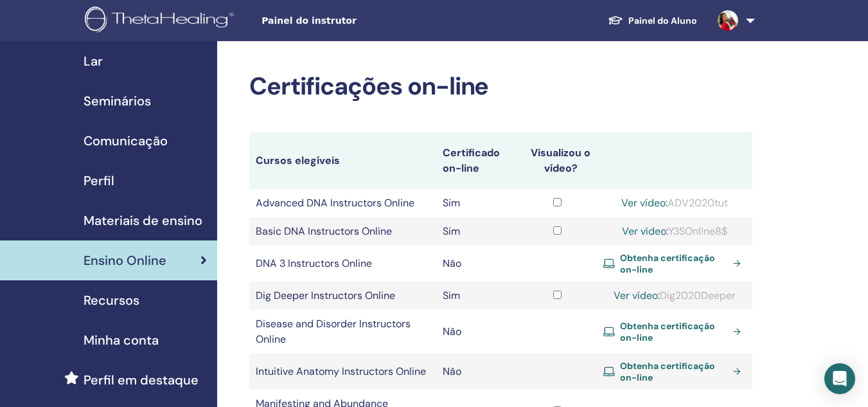
click at [111, 216] on span "Materiais de ensino" at bounding box center [143, 220] width 119 height 19
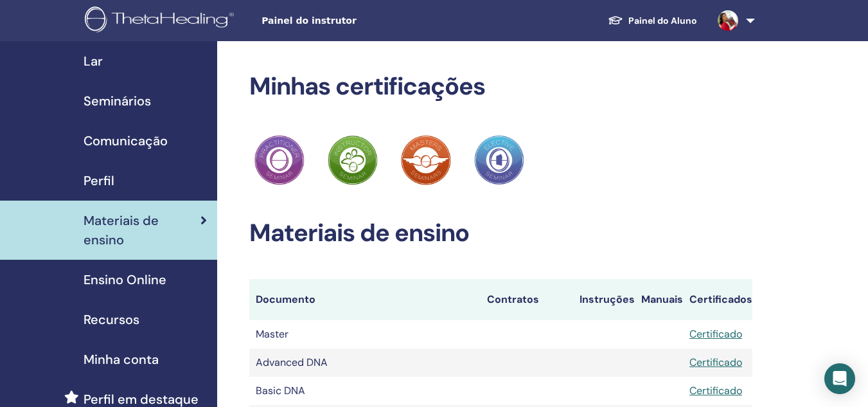
click at [116, 178] on div "Perfil" at bounding box center [108, 180] width 197 height 19
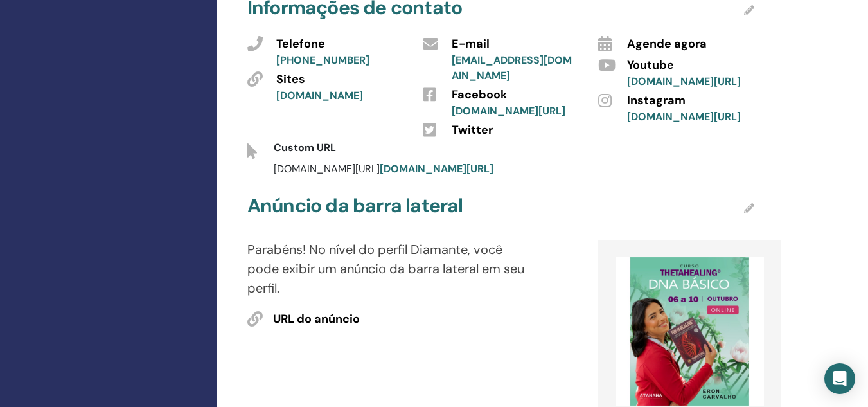
scroll to position [578, 0]
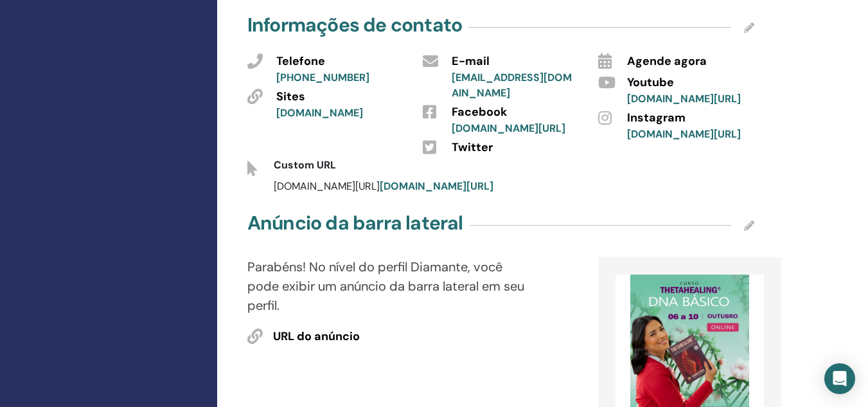
click at [359, 328] on span "URL do anúncio" at bounding box center [316, 336] width 87 height 17
click at [748, 220] on icon at bounding box center [749, 225] width 10 height 10
click at [368, 354] on input "text" at bounding box center [348, 363] width 151 height 18
paste input "**********"
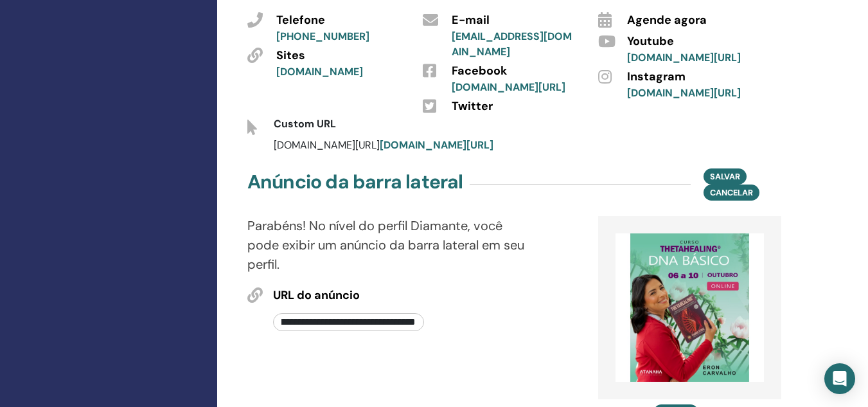
scroll to position [643, 0]
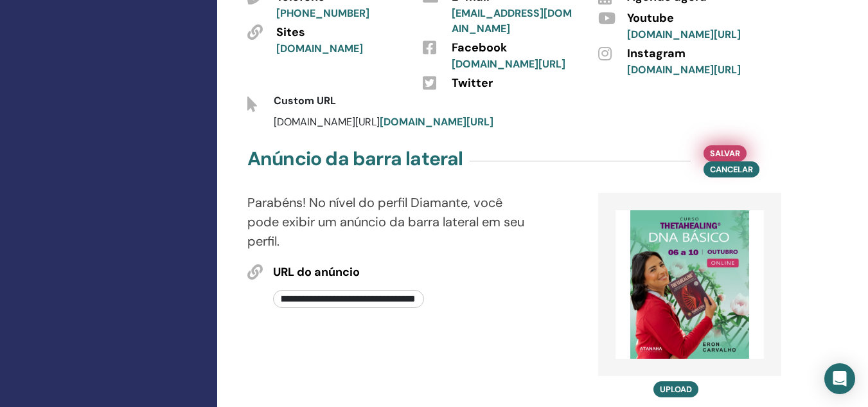
type input "**********"
click at [720, 147] on span "Salvar" at bounding box center [725, 153] width 30 height 13
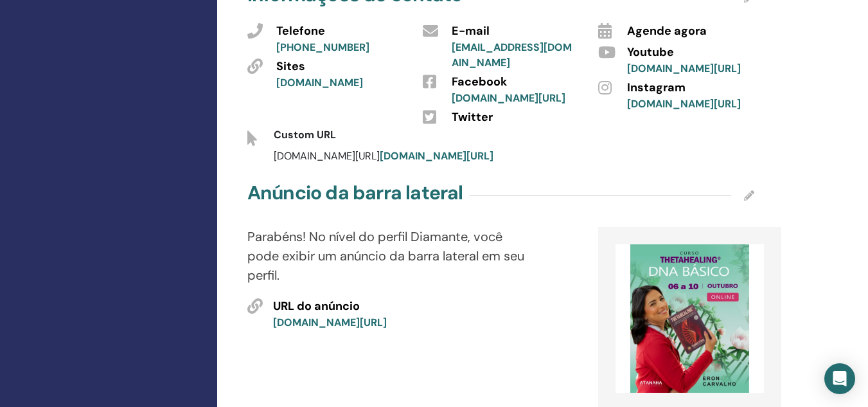
scroll to position [578, 0]
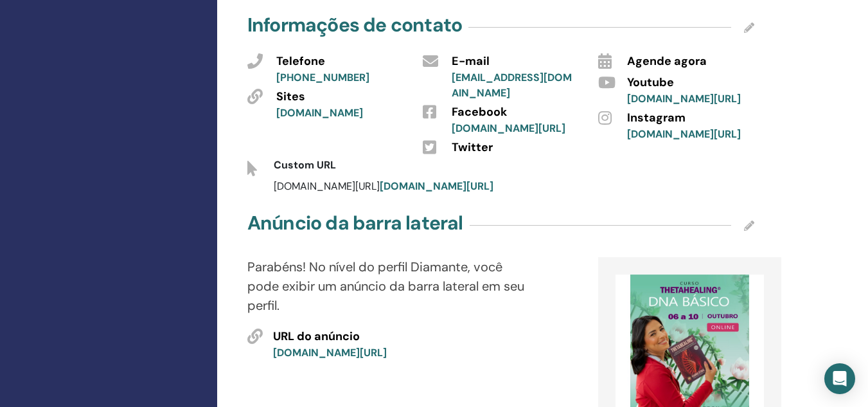
click at [750, 220] on icon at bounding box center [749, 225] width 10 height 10
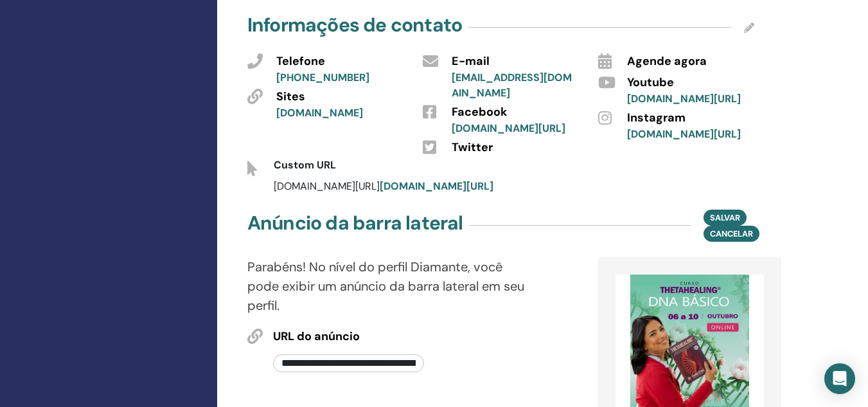
click at [348, 354] on input "**********" at bounding box center [348, 363] width 151 height 18
drag, startPoint x: 280, startPoint y: 303, endPoint x: 492, endPoint y: 298, distance: 212.1
click at [492, 325] on div "**********" at bounding box center [391, 350] width 307 height 50
paste input "text"
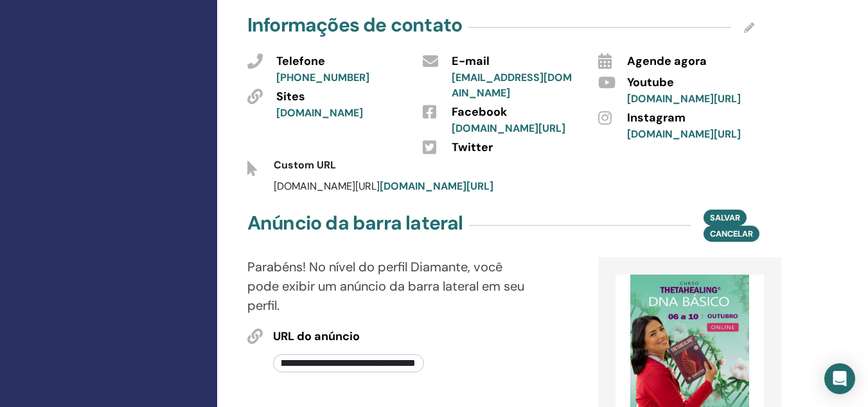
scroll to position [0, 150]
type input "**********"
click at [716, 211] on span "Salvar" at bounding box center [725, 217] width 30 height 13
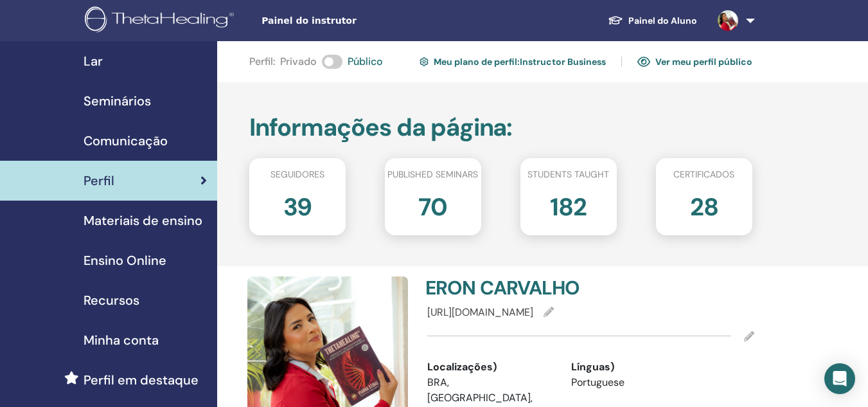
click at [685, 58] on link "Ver meu perfil público" at bounding box center [694, 61] width 115 height 21
